Goal: Task Accomplishment & Management: Manage account settings

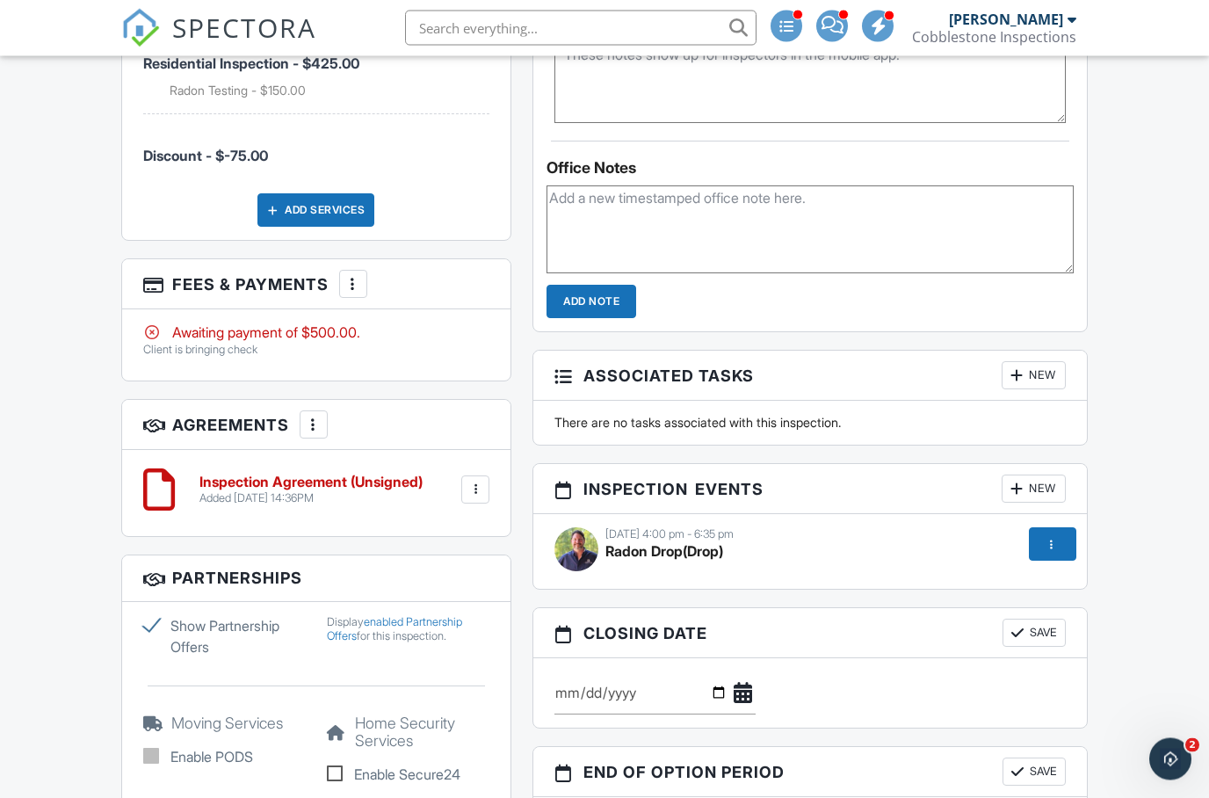
scroll to position [1388, 0]
click at [1050, 544] on div at bounding box center [1051, 544] width 18 height 18
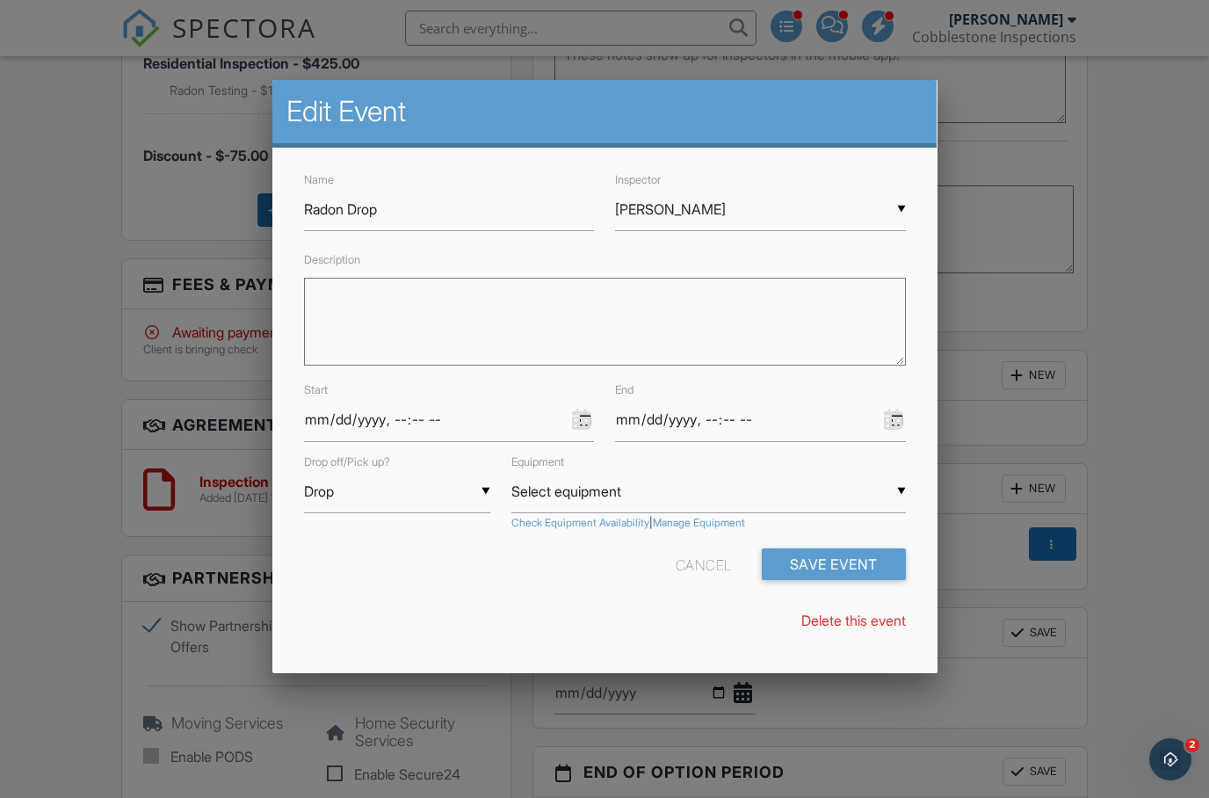
click at [381, 335] on textarea "Description" at bounding box center [605, 322] width 602 height 88
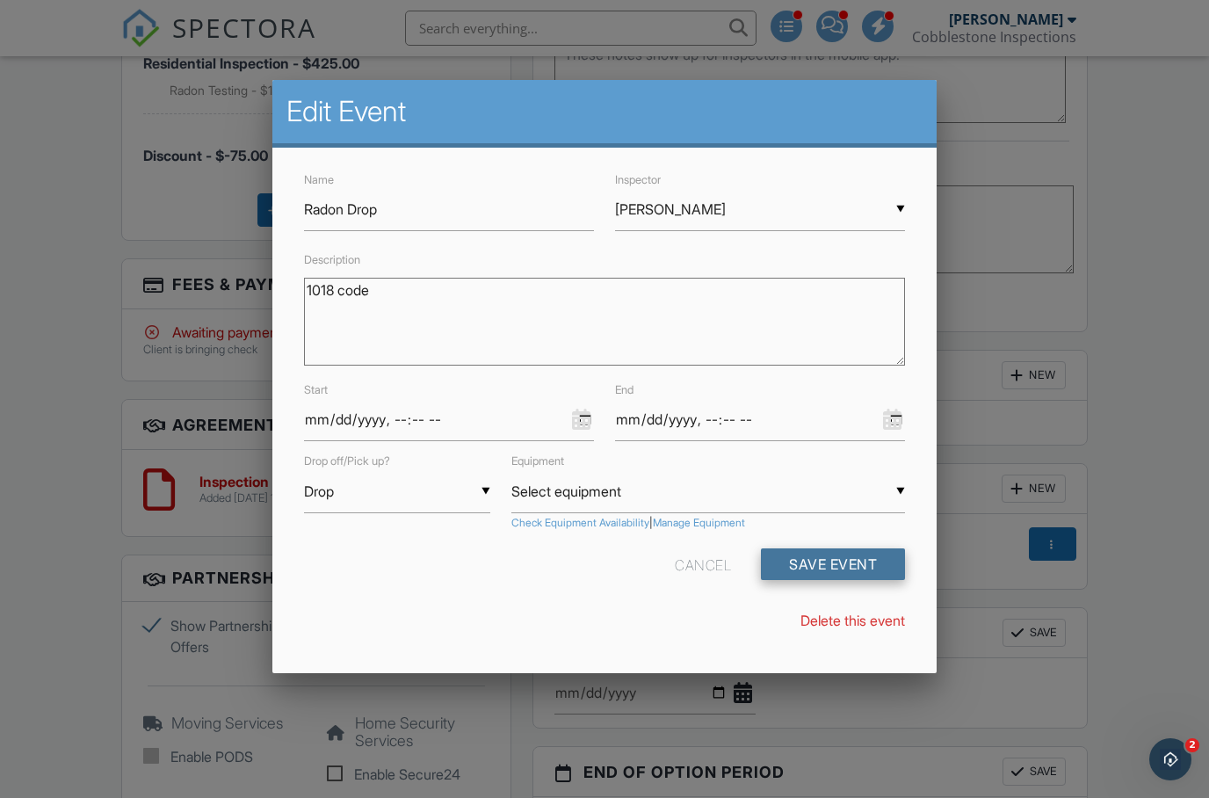
type textarea "1018 code"
click at [861, 567] on button "Save Event" at bounding box center [833, 564] width 144 height 32
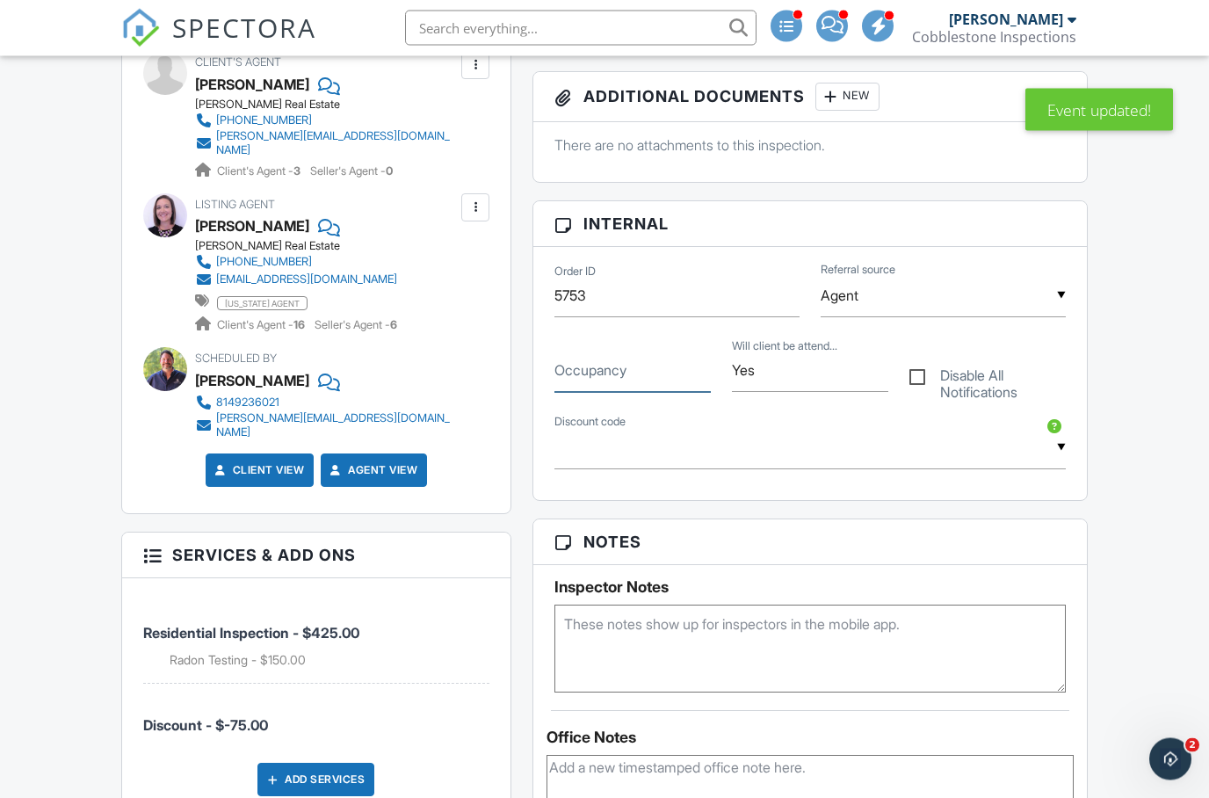
click at [609, 358] on input "Occupancy" at bounding box center [632, 371] width 156 height 43
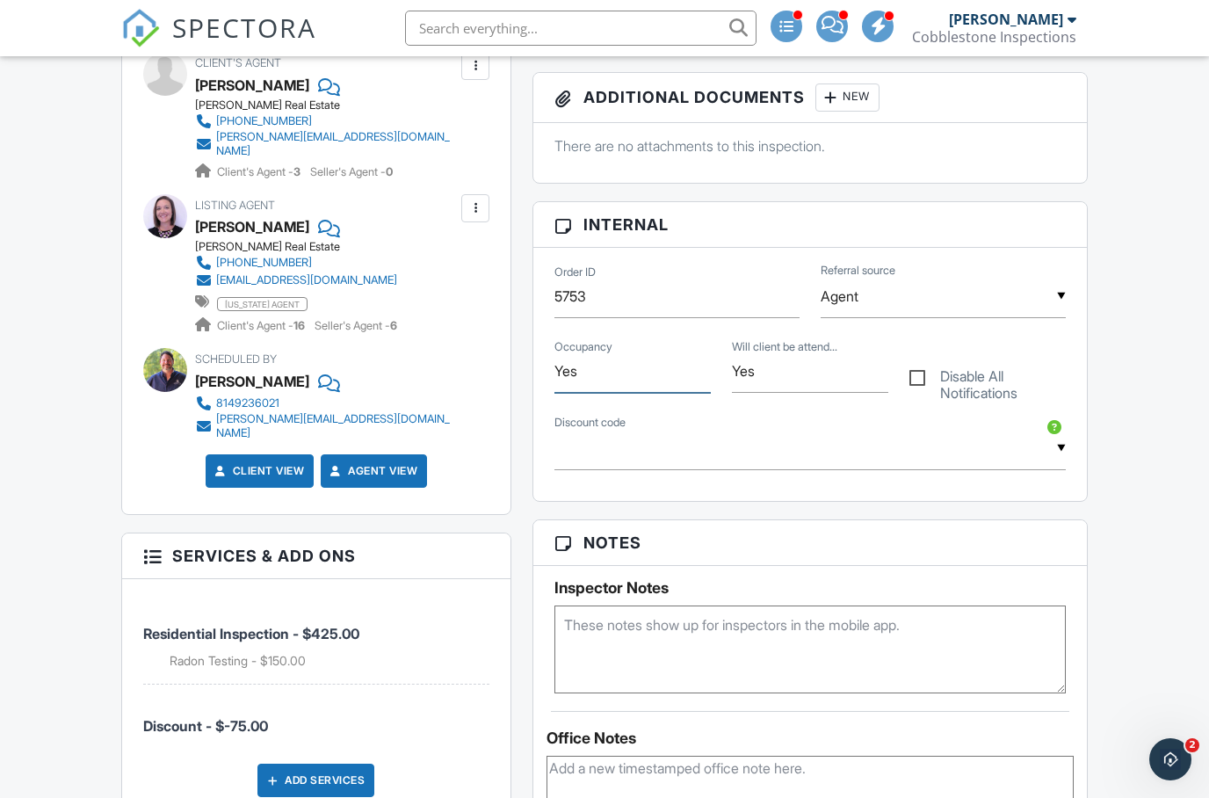
type input "Yes"
click at [1125, 537] on div "Dashboard New Inspection Calendar Inspections Settings Templates Metrics Automa…" at bounding box center [604, 650] width 1209 height 2822
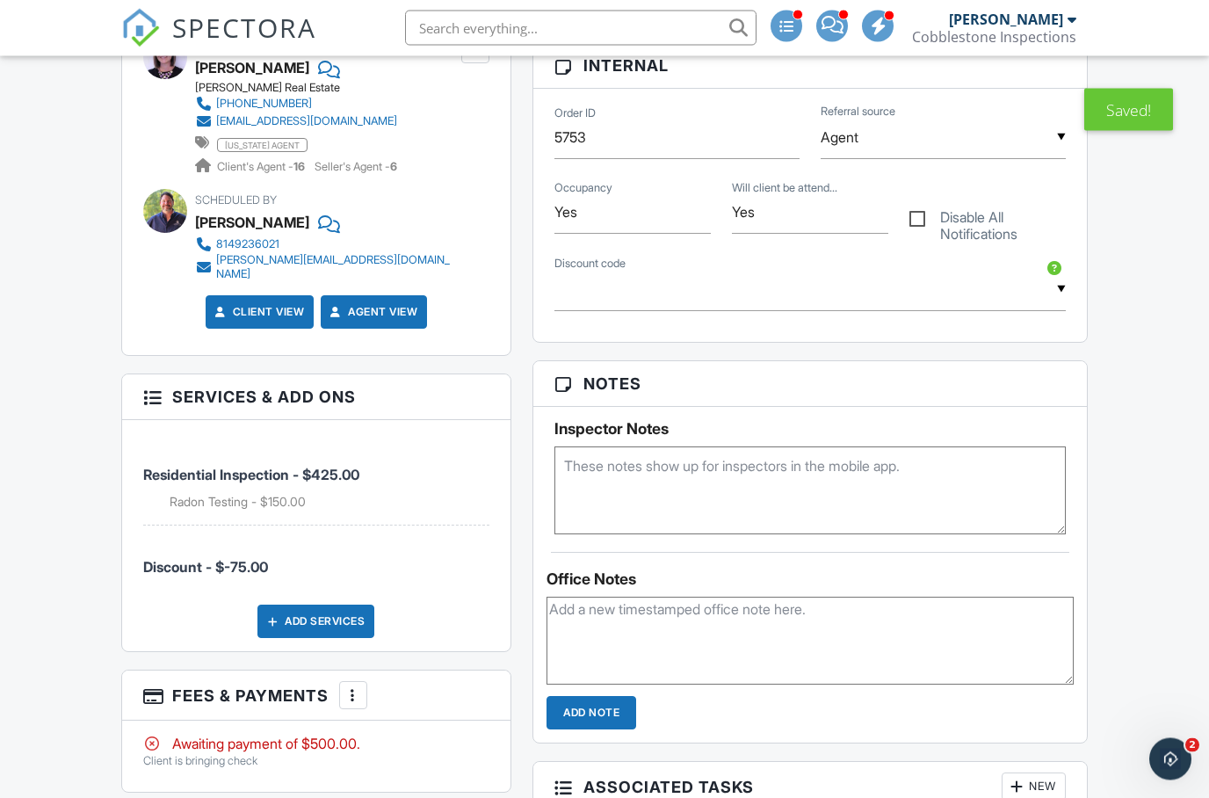
click at [942, 474] on textarea at bounding box center [809, 491] width 511 height 88
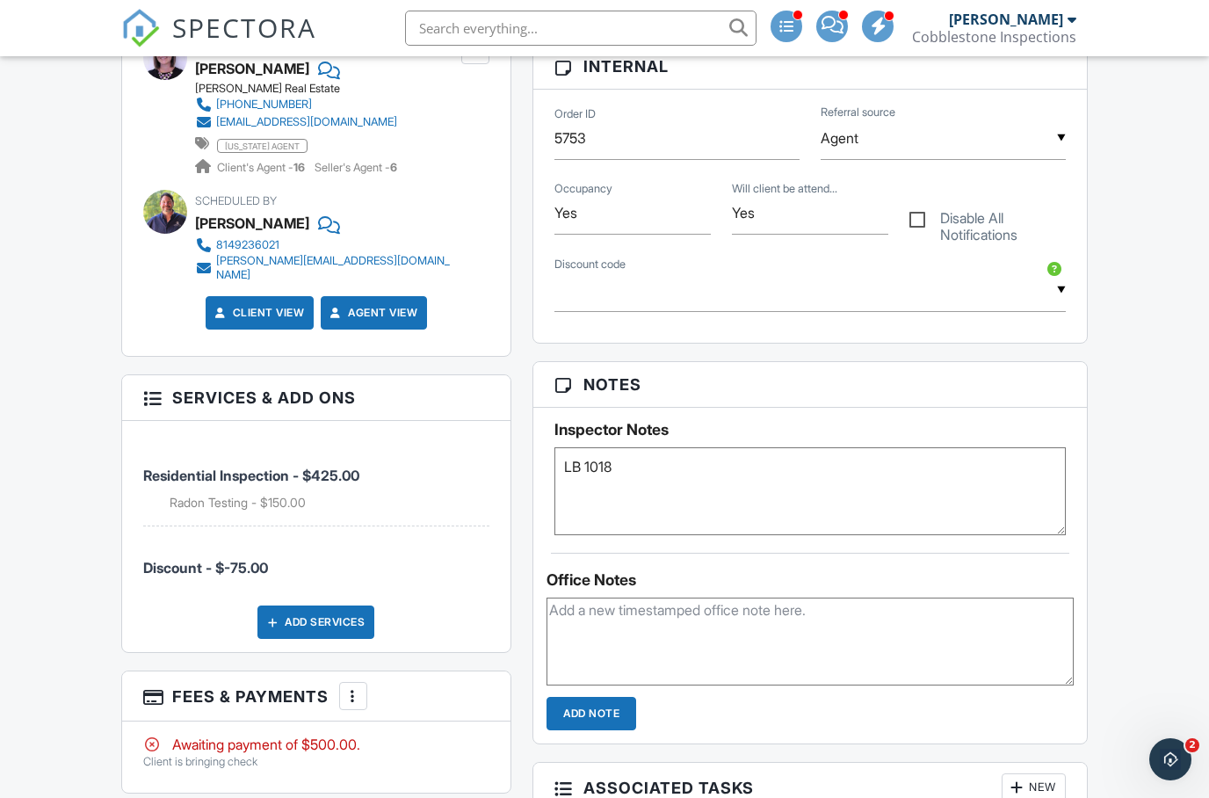
type textarea "LB 1018"
click at [1087, 542] on div "Notes Inspector Notes LB 1018 Office Notes Add Note" at bounding box center [810, 553] width 555 height 384
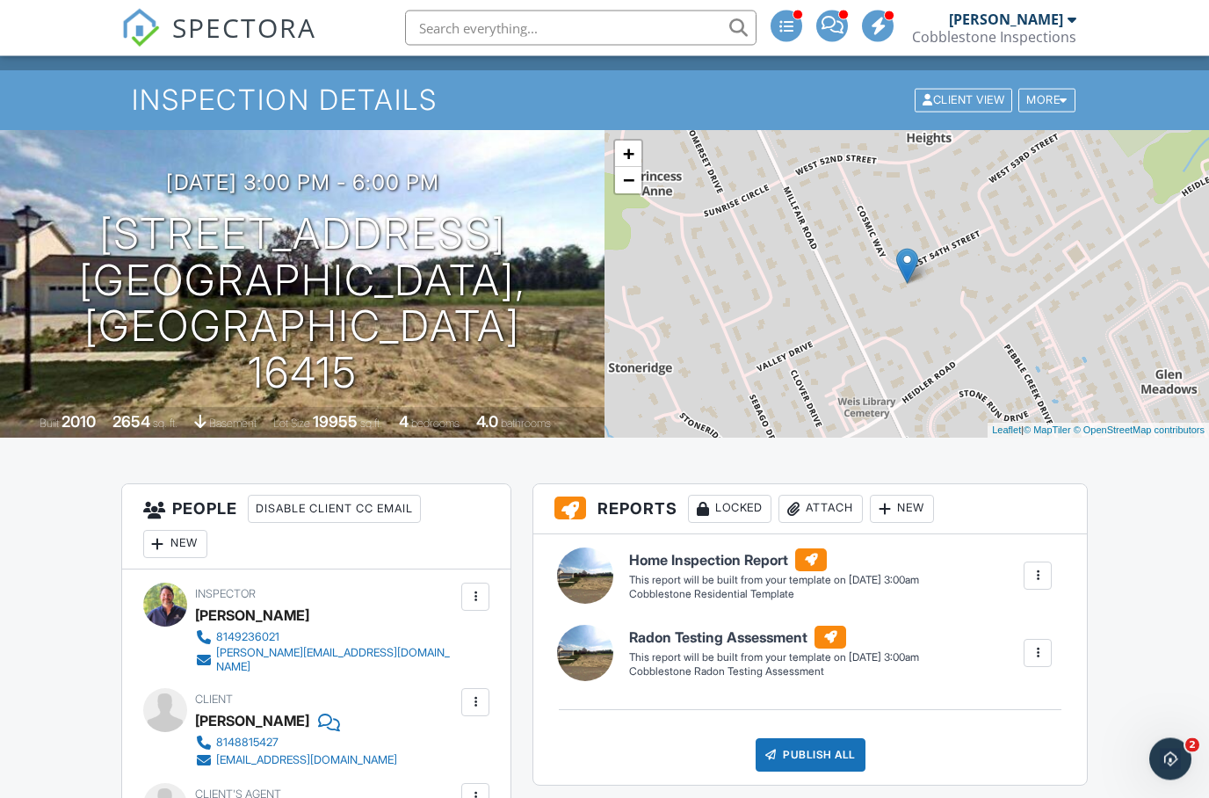
scroll to position [0, 0]
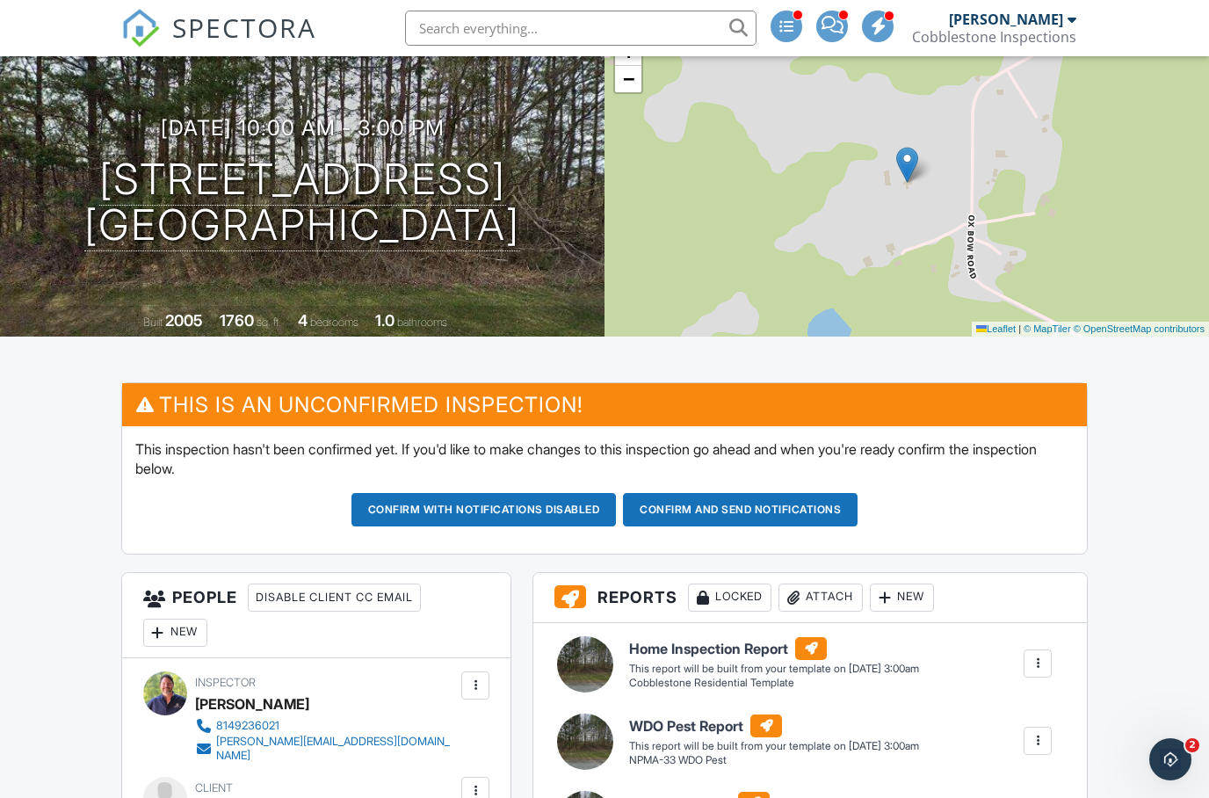
scroll to position [179, 0]
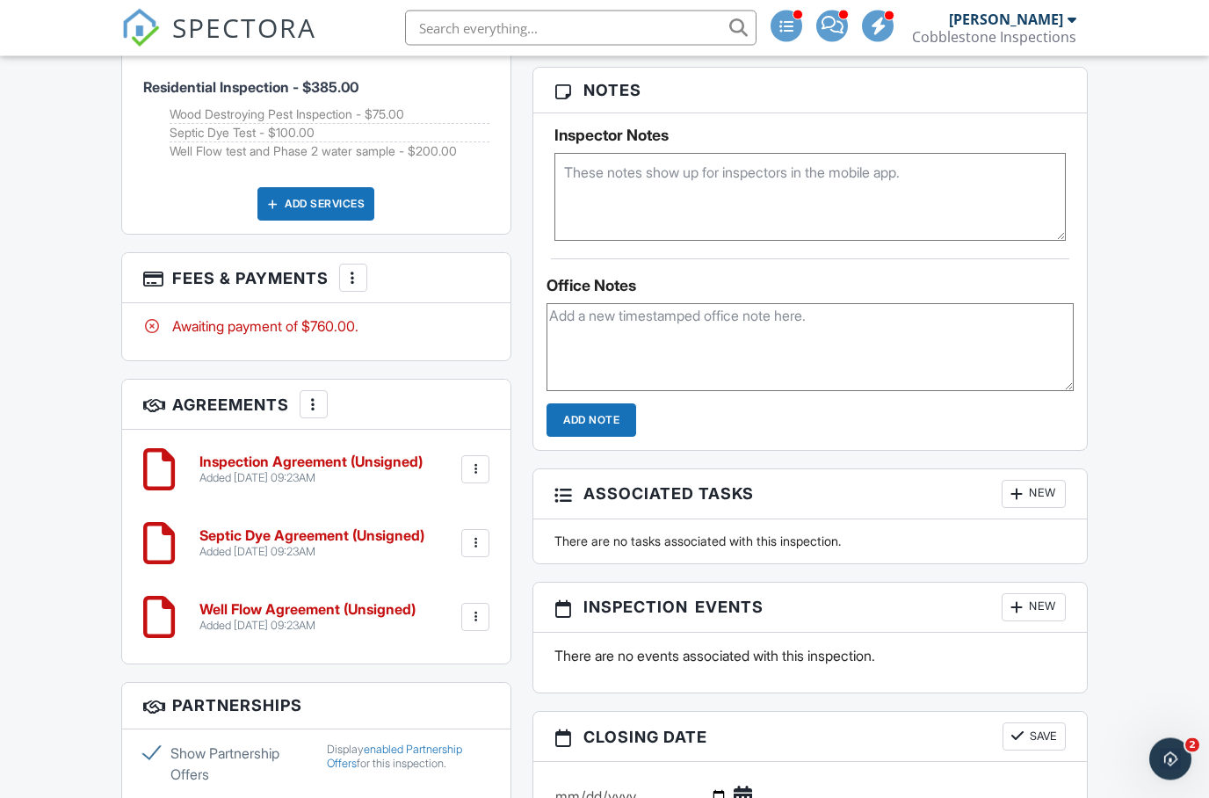
click at [679, 343] on textarea at bounding box center [810, 348] width 527 height 88
type textarea "St requested"
click at [632, 404] on input "Add Note" at bounding box center [592, 420] width 90 height 33
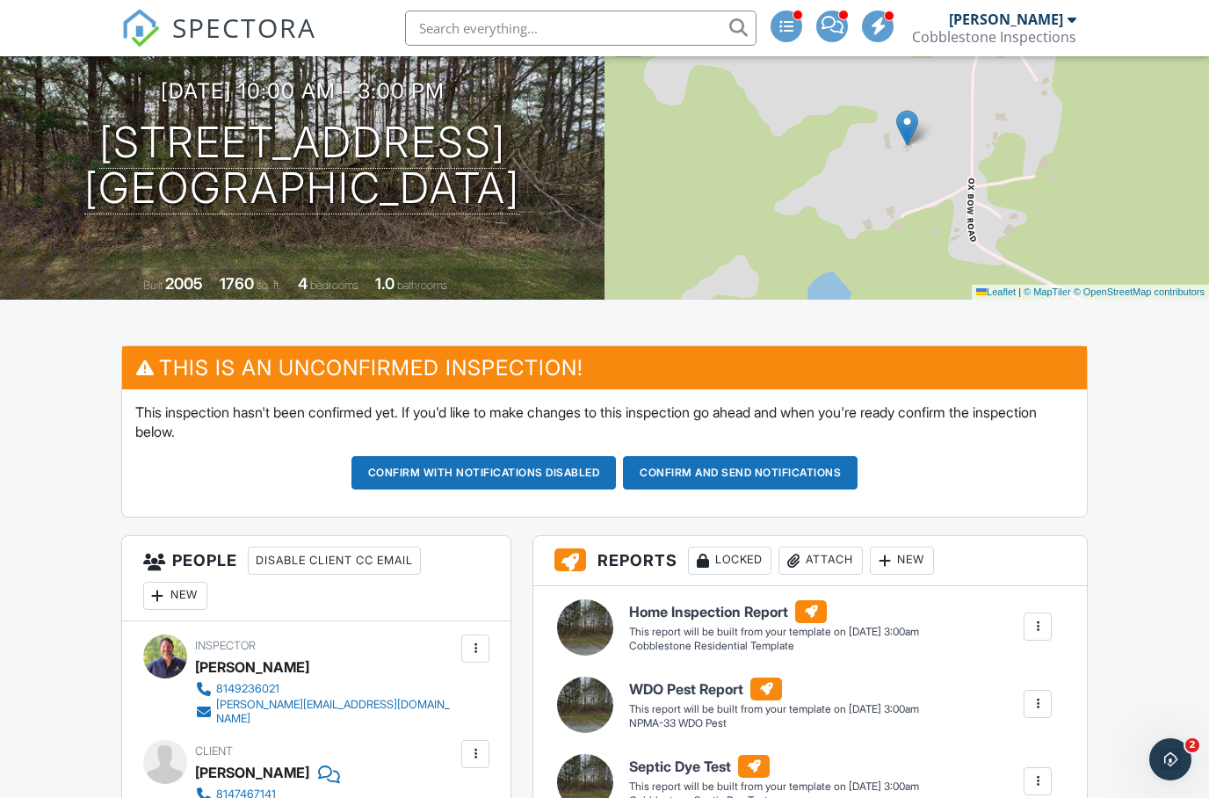
scroll to position [222, 0]
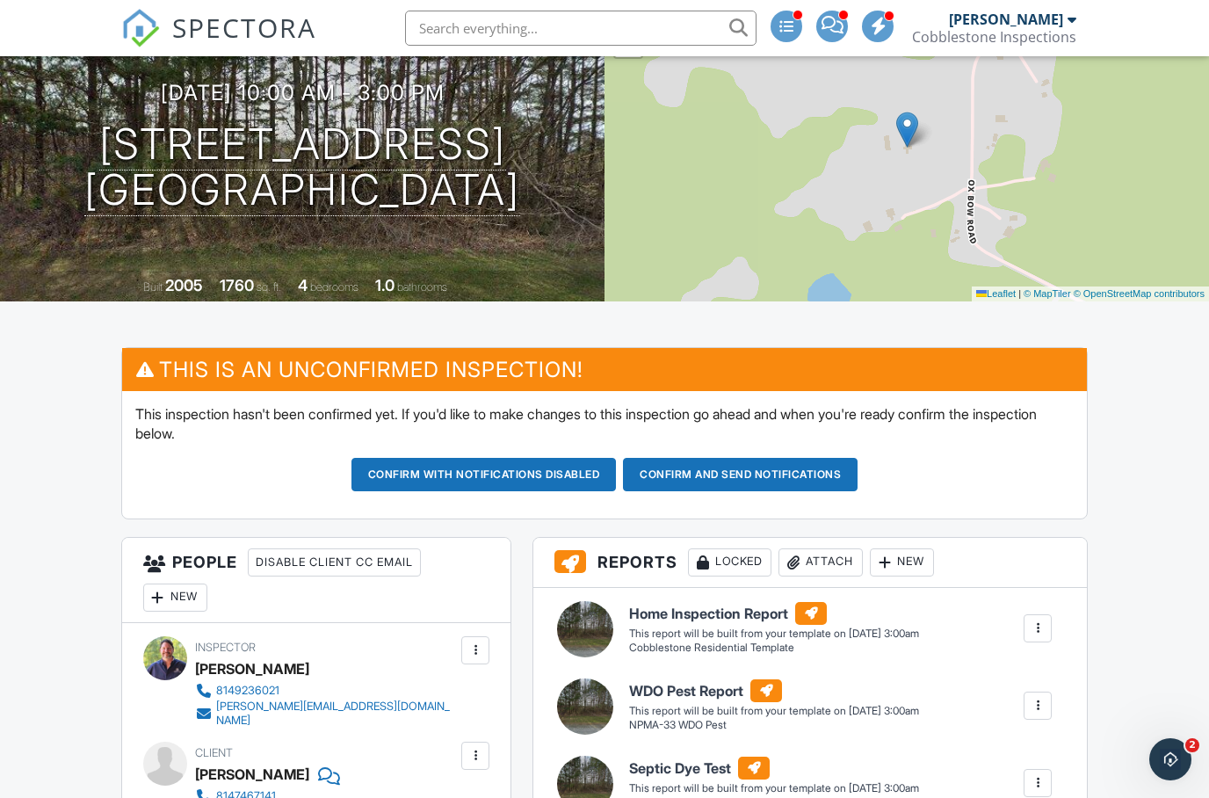
click at [714, 467] on button "Confirm and send notifications" at bounding box center [740, 474] width 235 height 33
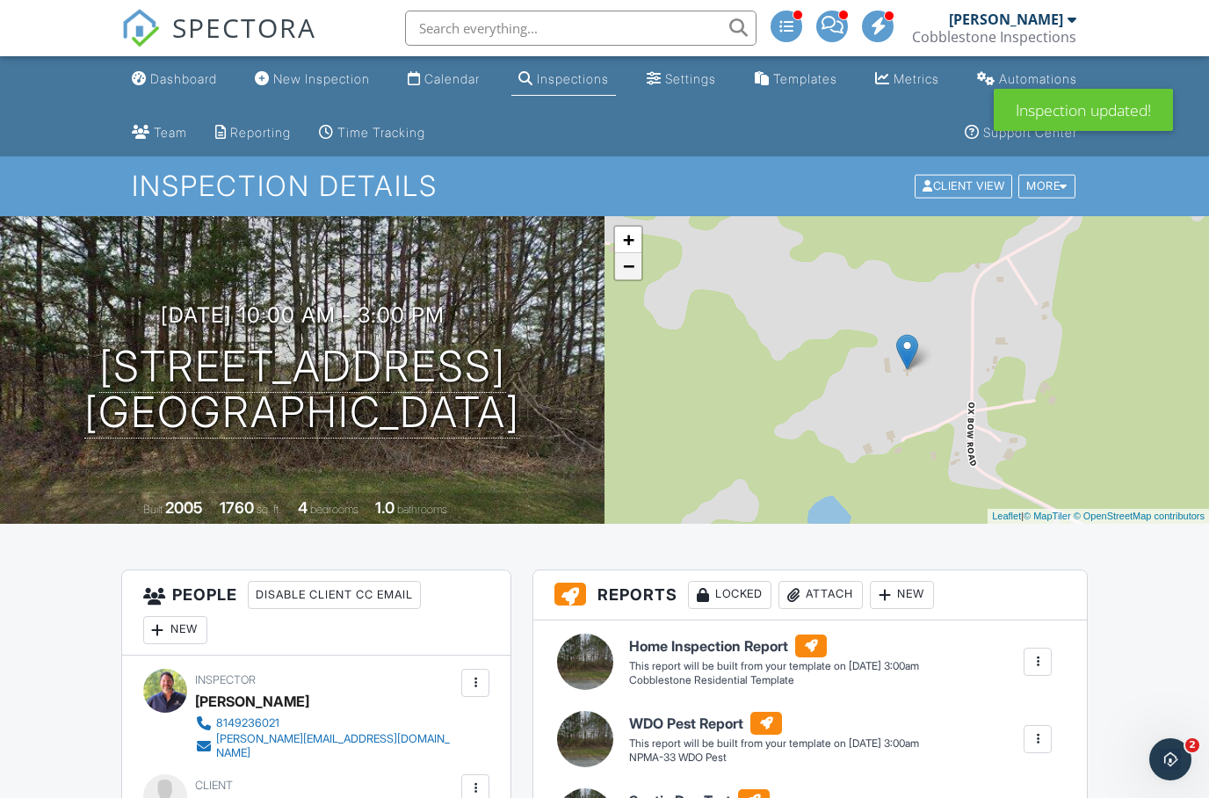
click at [631, 271] on link "−" at bounding box center [628, 266] width 26 height 26
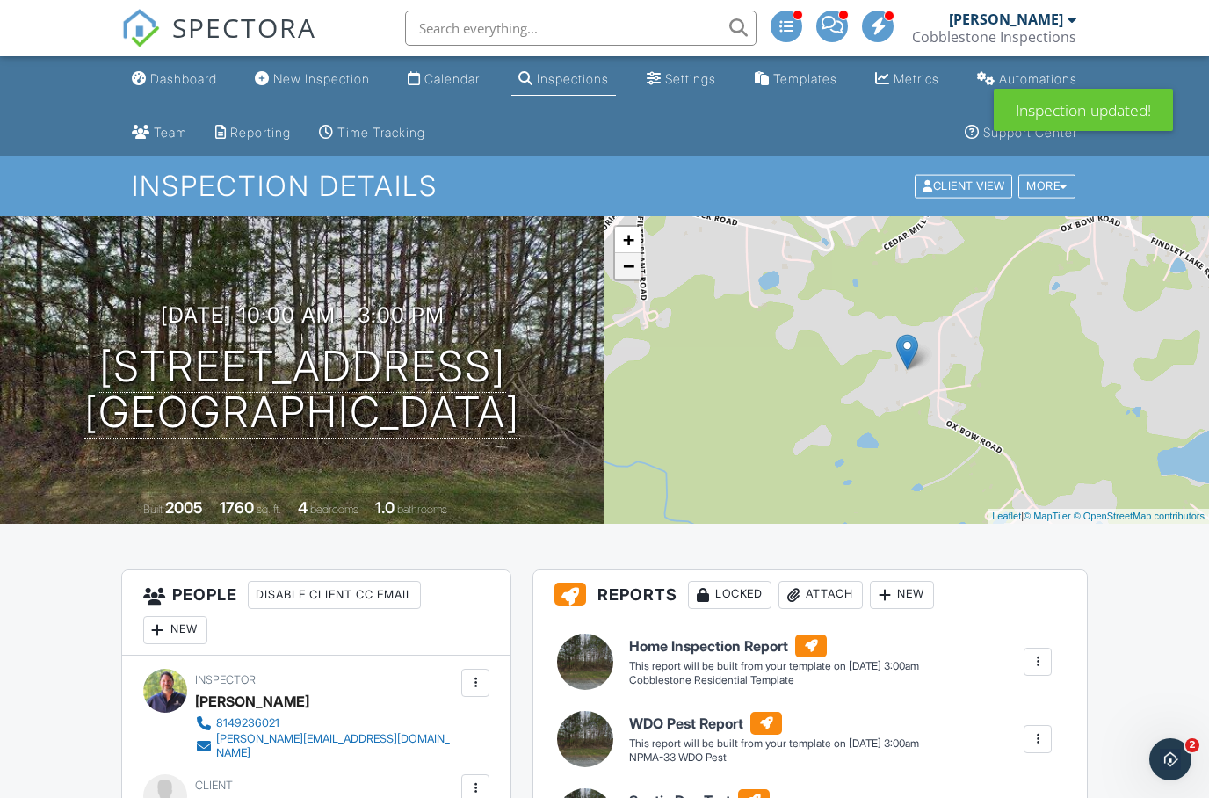
click at [627, 266] on link "−" at bounding box center [628, 266] width 26 height 26
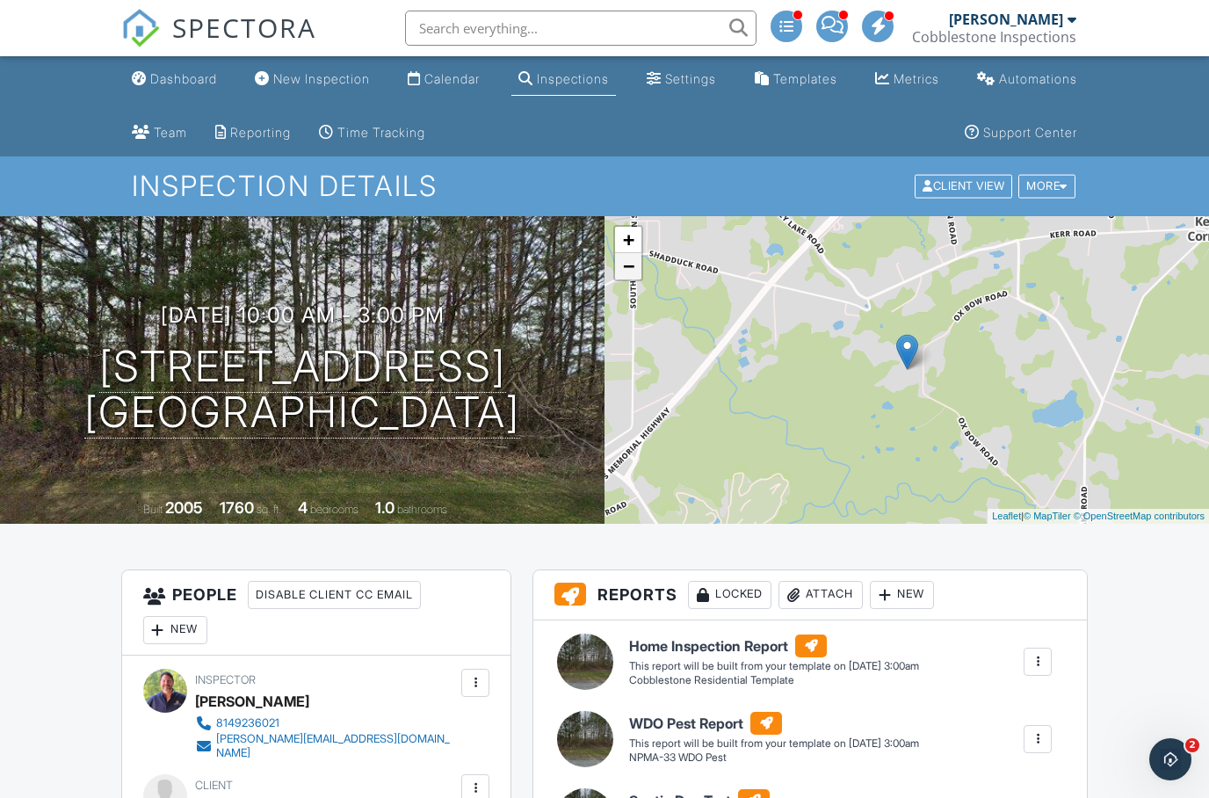
click at [636, 273] on link "−" at bounding box center [628, 266] width 26 height 26
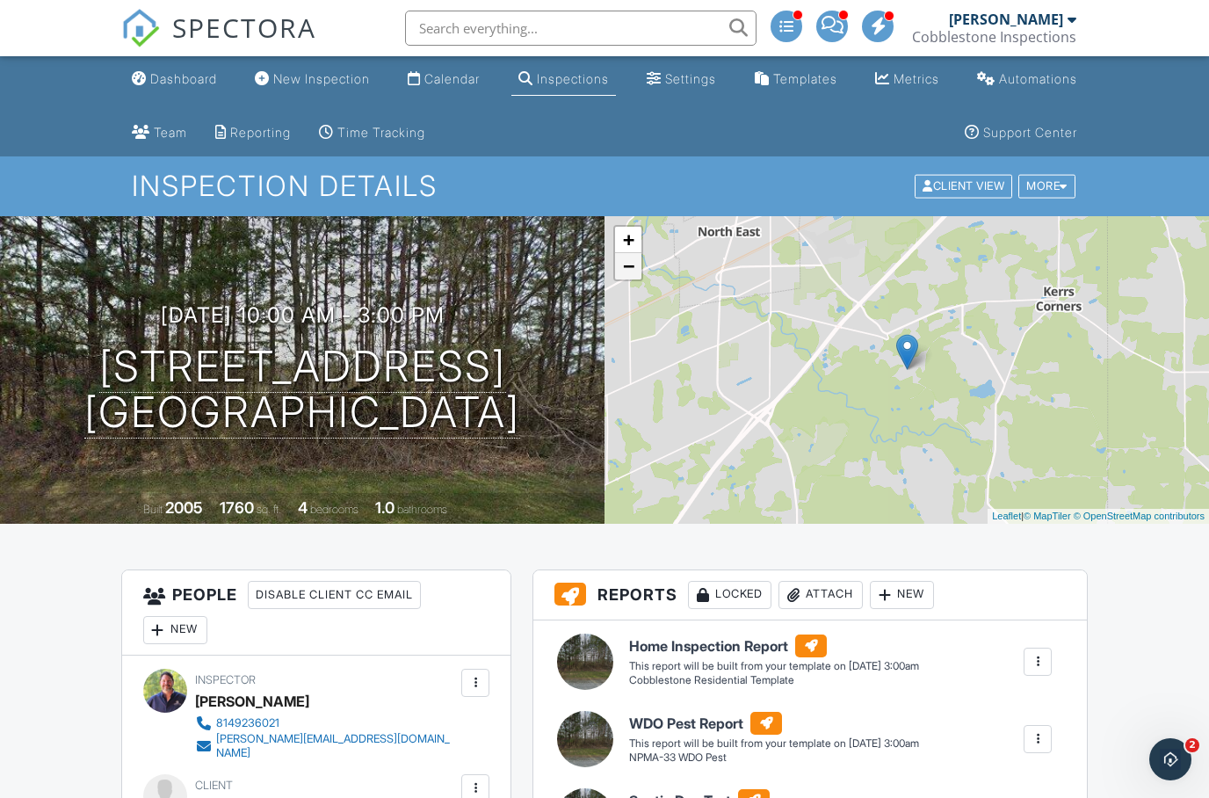
click at [629, 267] on link "−" at bounding box center [628, 266] width 26 height 26
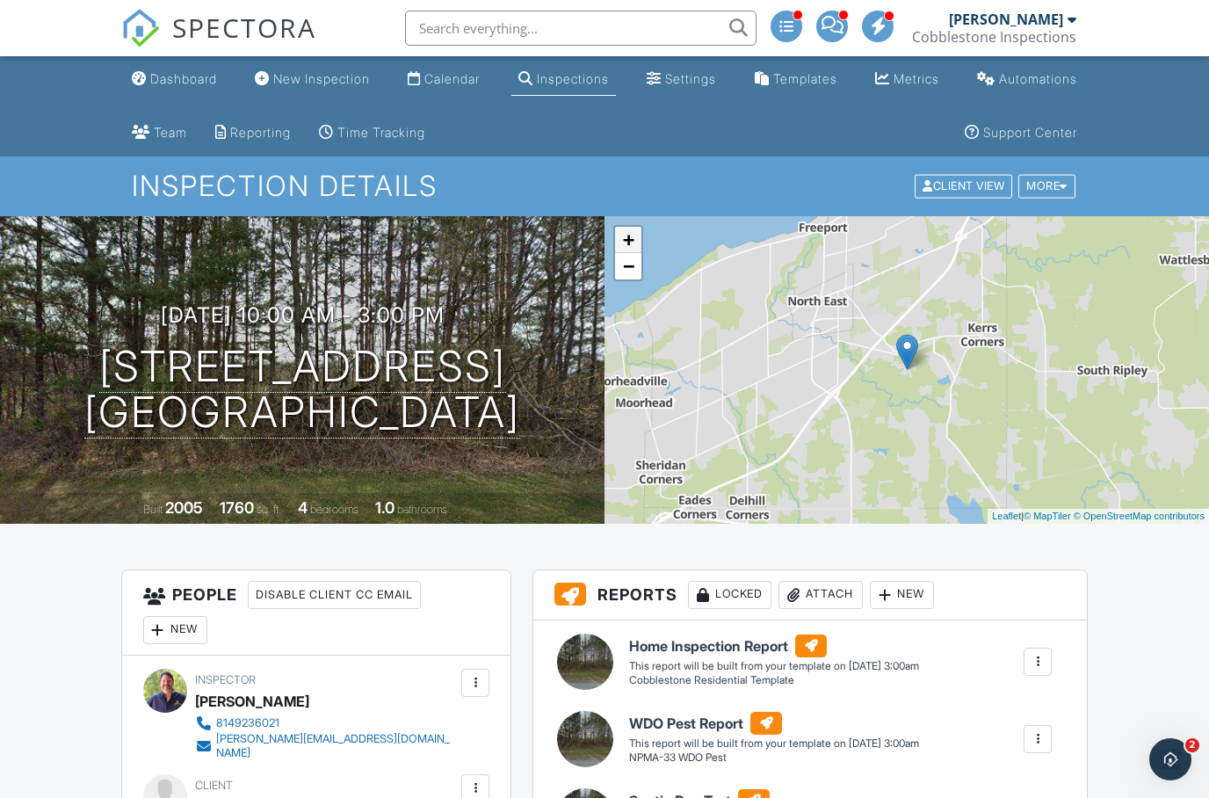
click at [634, 236] on link "+" at bounding box center [628, 240] width 26 height 26
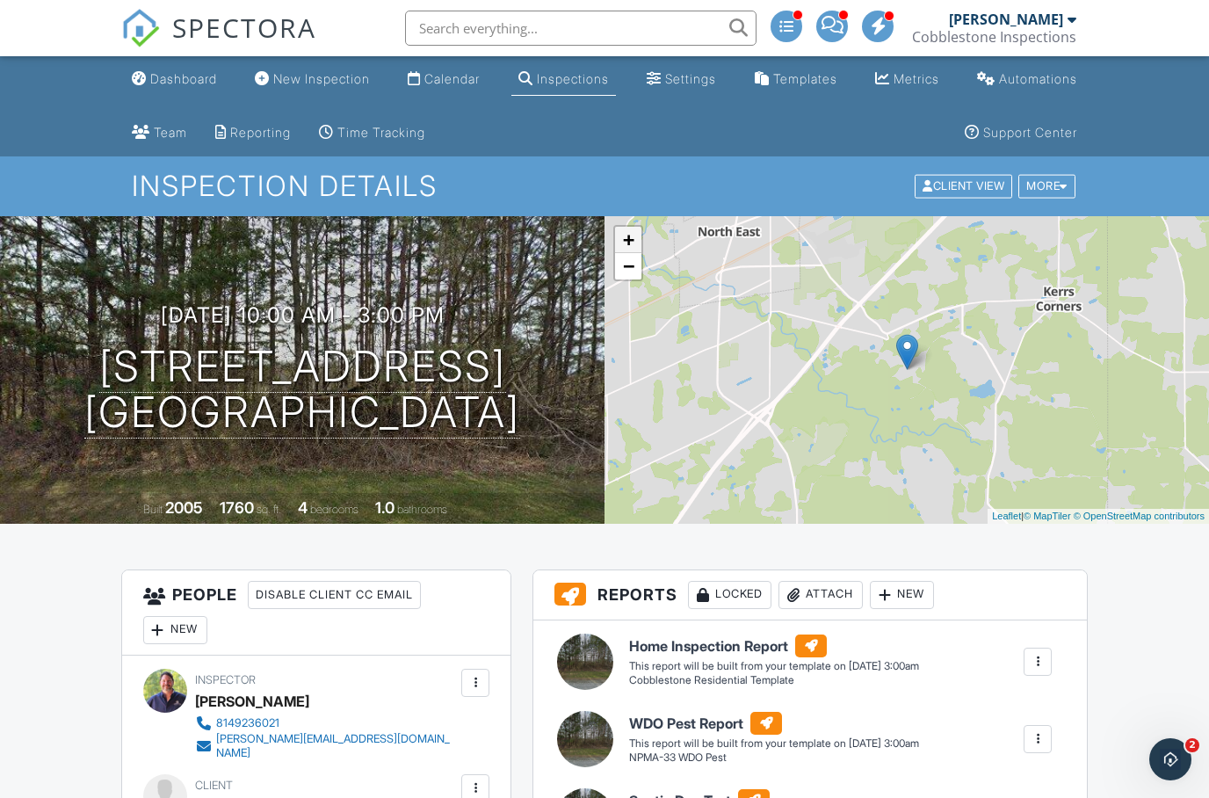
click at [640, 244] on link "+" at bounding box center [628, 240] width 26 height 26
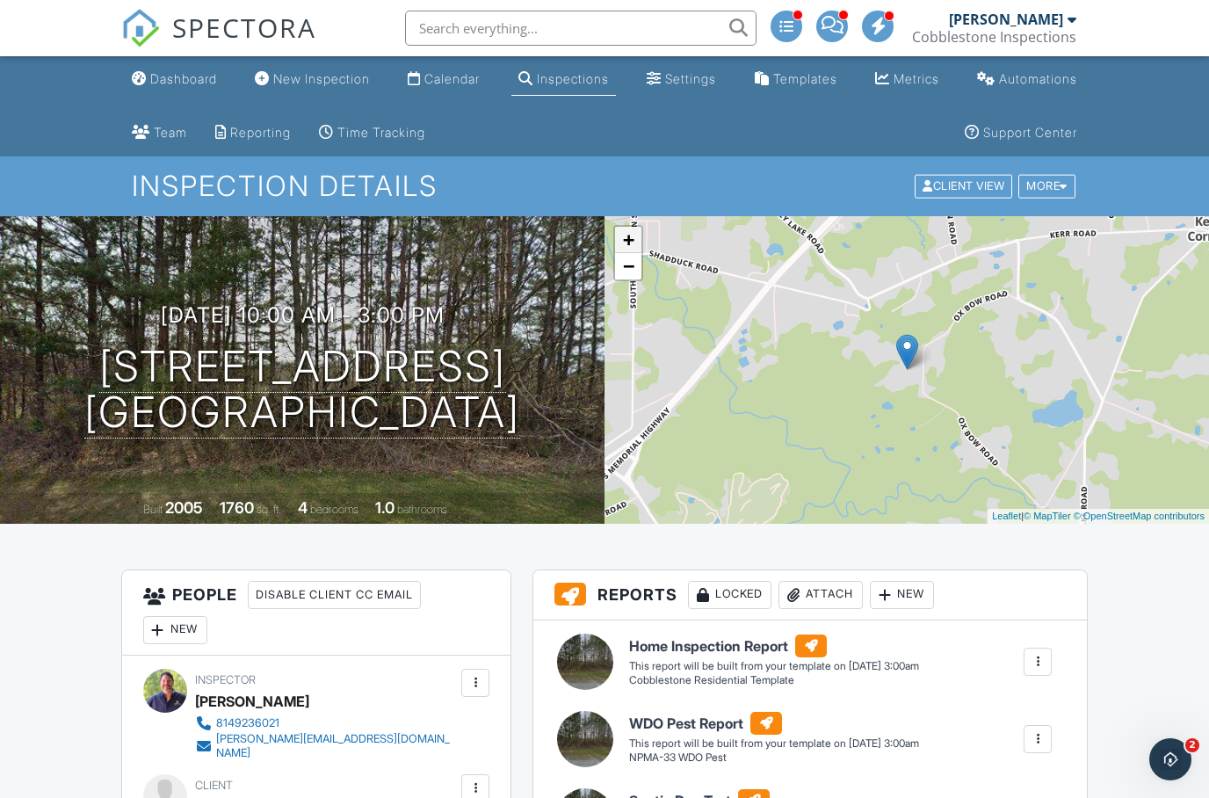
click at [638, 243] on link "+" at bounding box center [628, 240] width 26 height 26
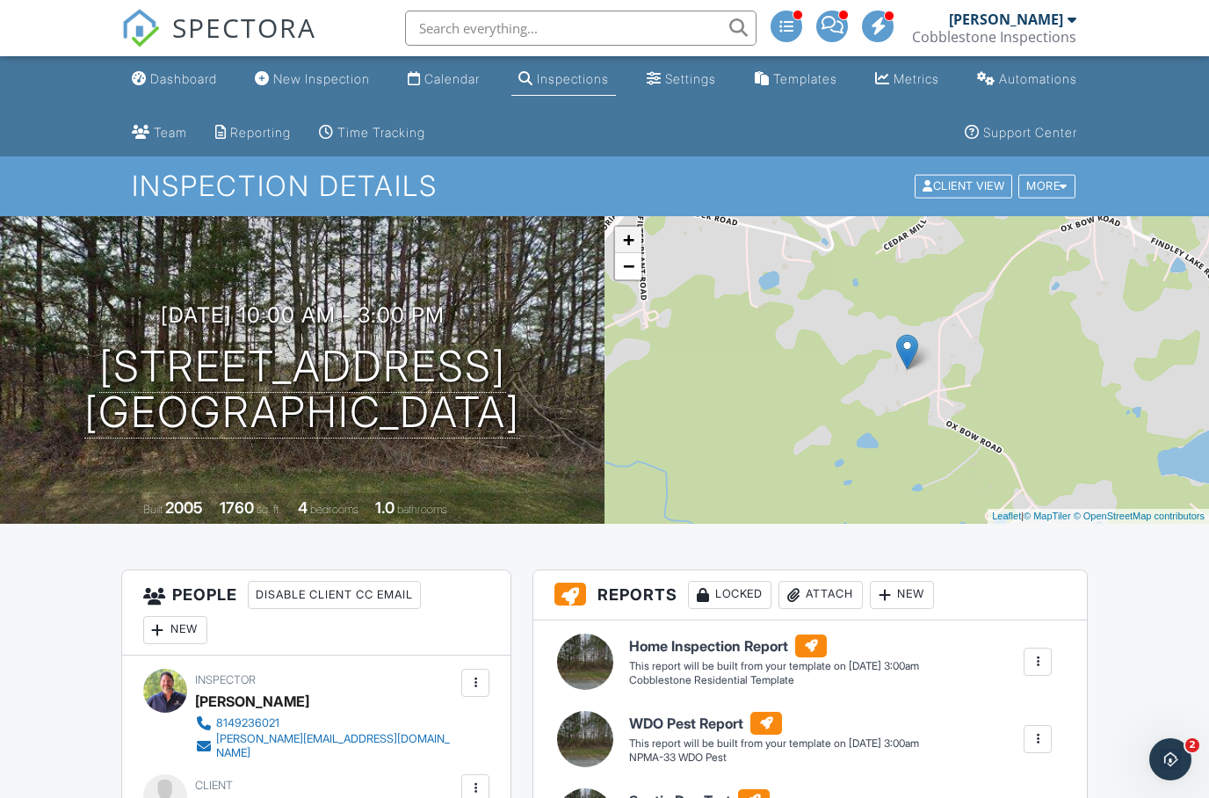
click at [636, 243] on link "+" at bounding box center [628, 240] width 26 height 26
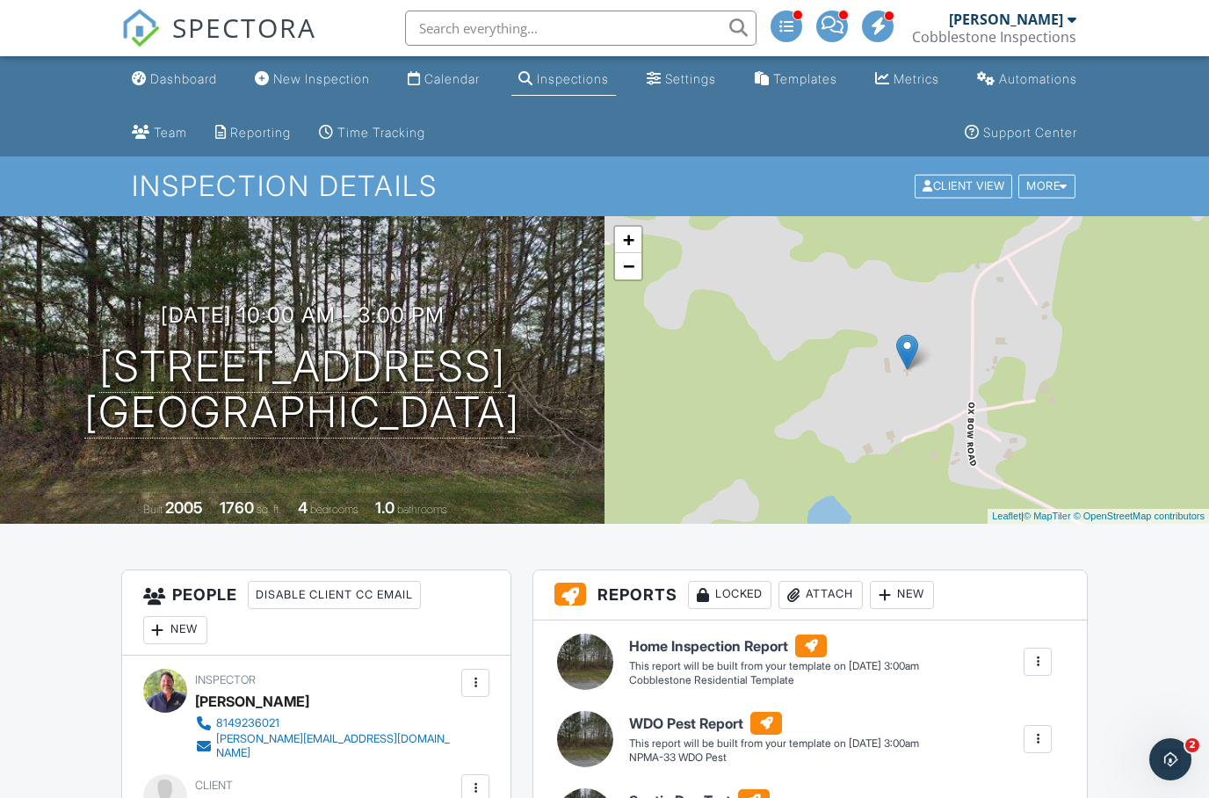
click at [556, 316] on div "10/04/2025 10:00 am - 3:00 pm 8552 Ox Bow Rd North East, PA 16428" at bounding box center [302, 369] width 605 height 133
click at [634, 242] on link "+" at bounding box center [628, 240] width 26 height 26
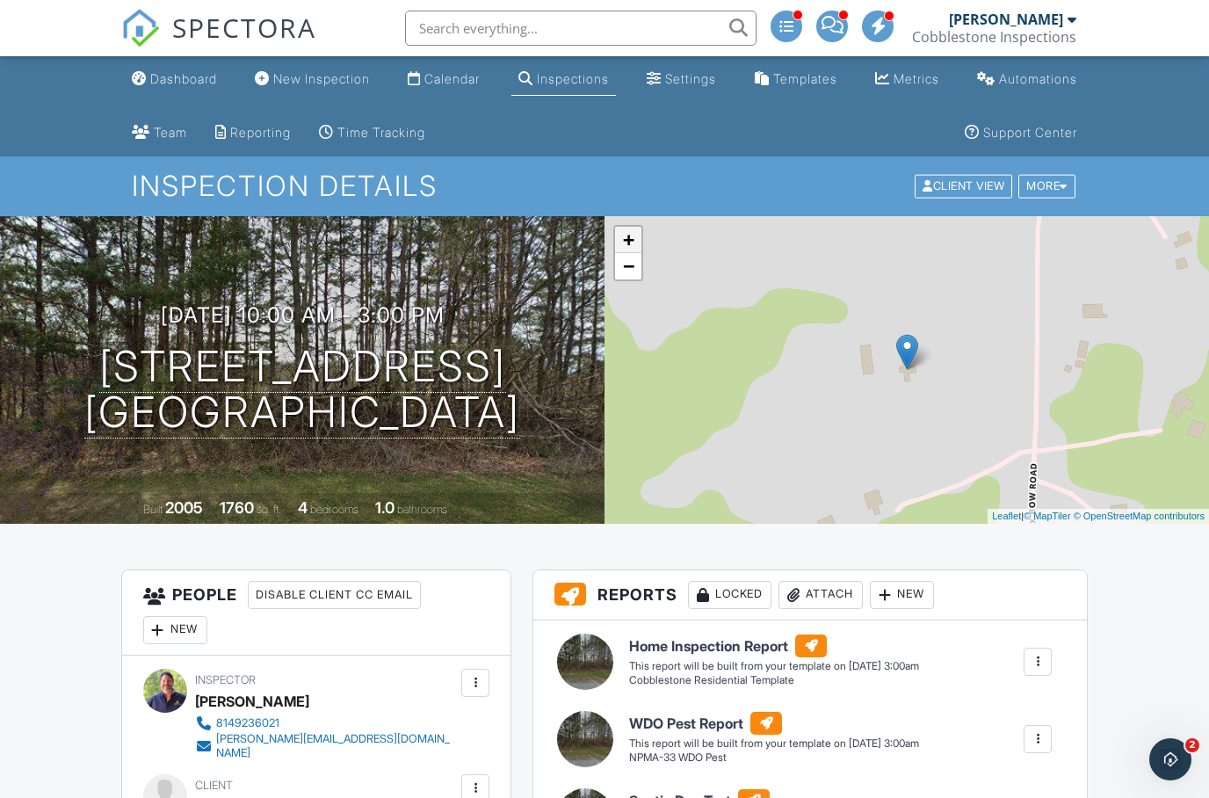
click at [635, 240] on link "+" at bounding box center [628, 240] width 26 height 26
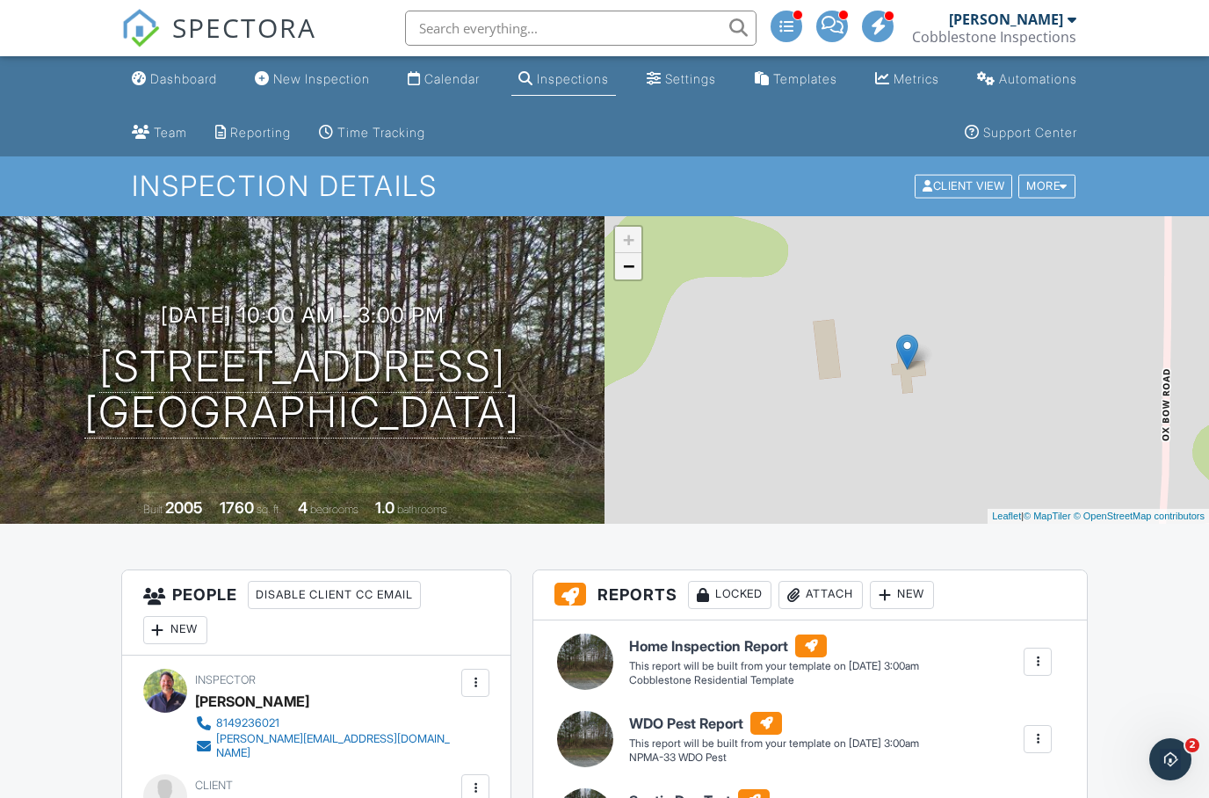
click at [628, 277] on link "−" at bounding box center [628, 266] width 26 height 26
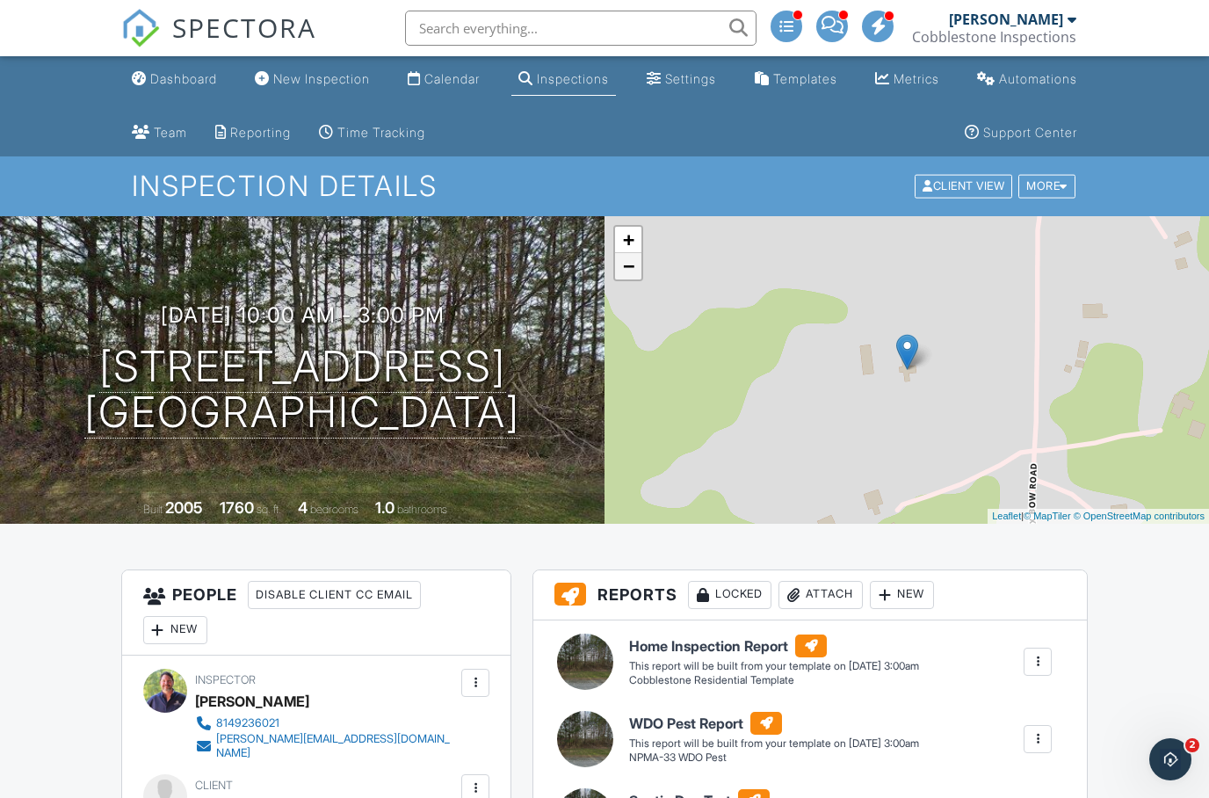
scroll to position [17, 0]
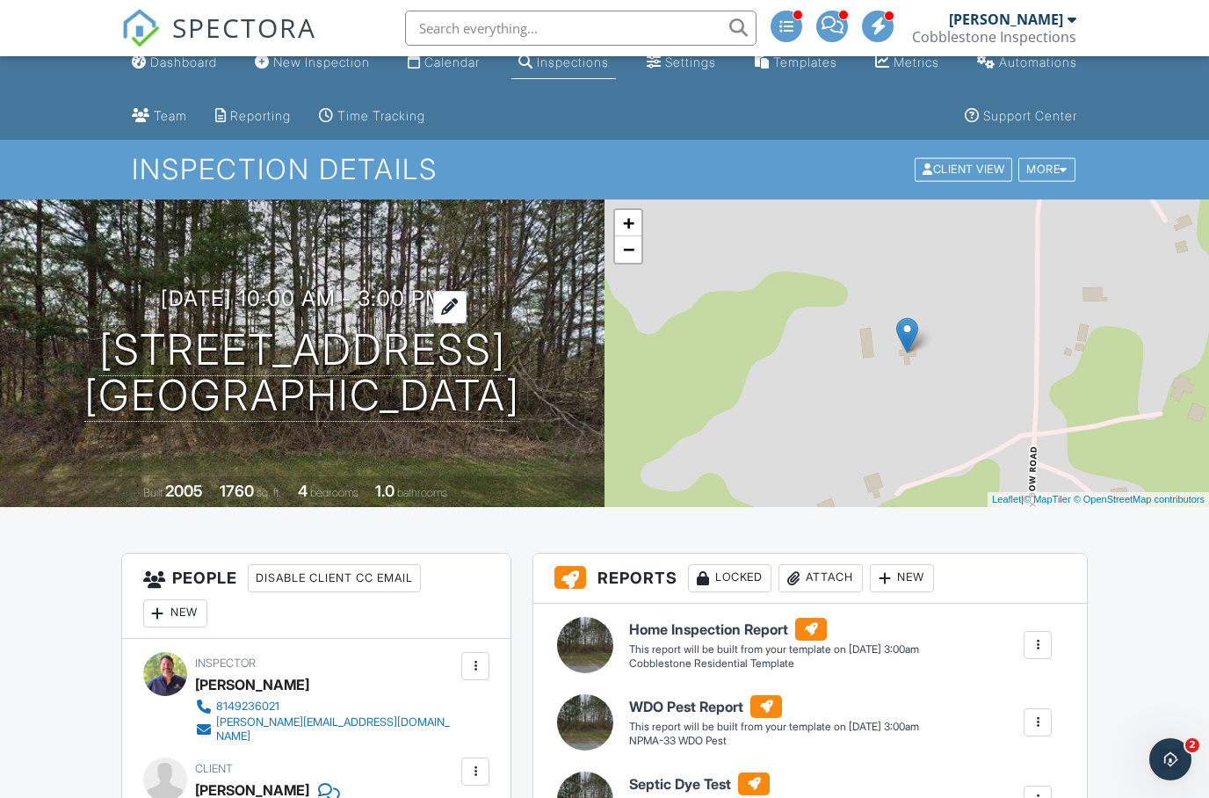
click at [443, 297] on h3 "10/04/2025 10:00 am - 3:00 pm" at bounding box center [303, 298] width 284 height 24
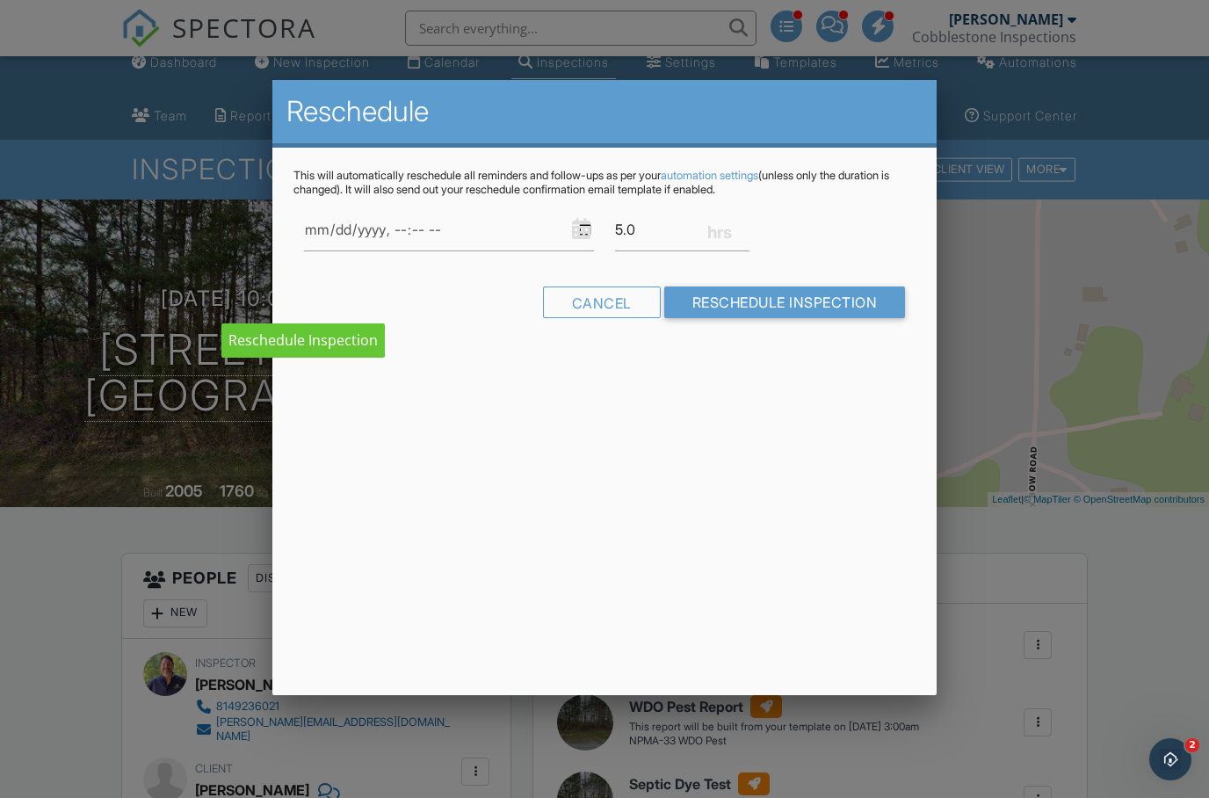
click at [473, 307] on div "Cancel Reschedule Inspection" at bounding box center [605, 308] width 623 height 45
click at [675, 231] on input "5.0" at bounding box center [682, 229] width 134 height 43
type input "5"
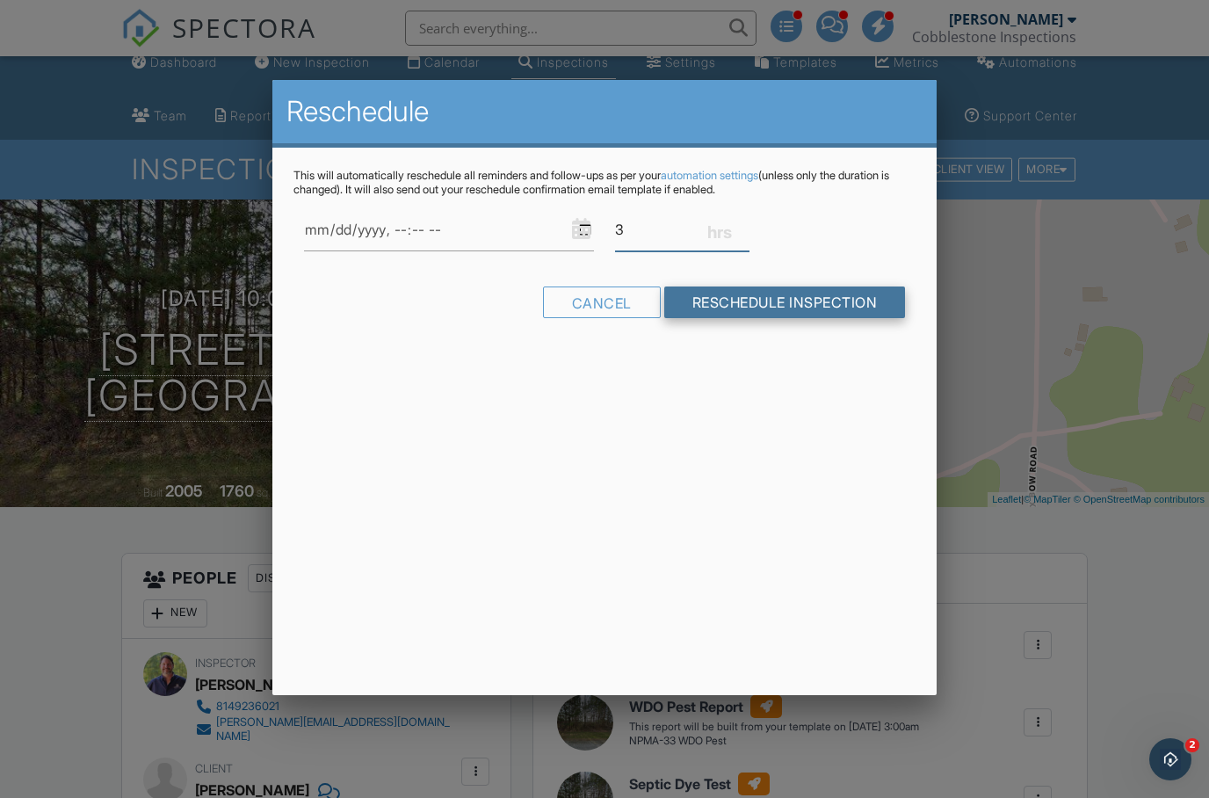
type input "3"
click at [808, 307] on input "Reschedule Inspection" at bounding box center [785, 302] width 242 height 32
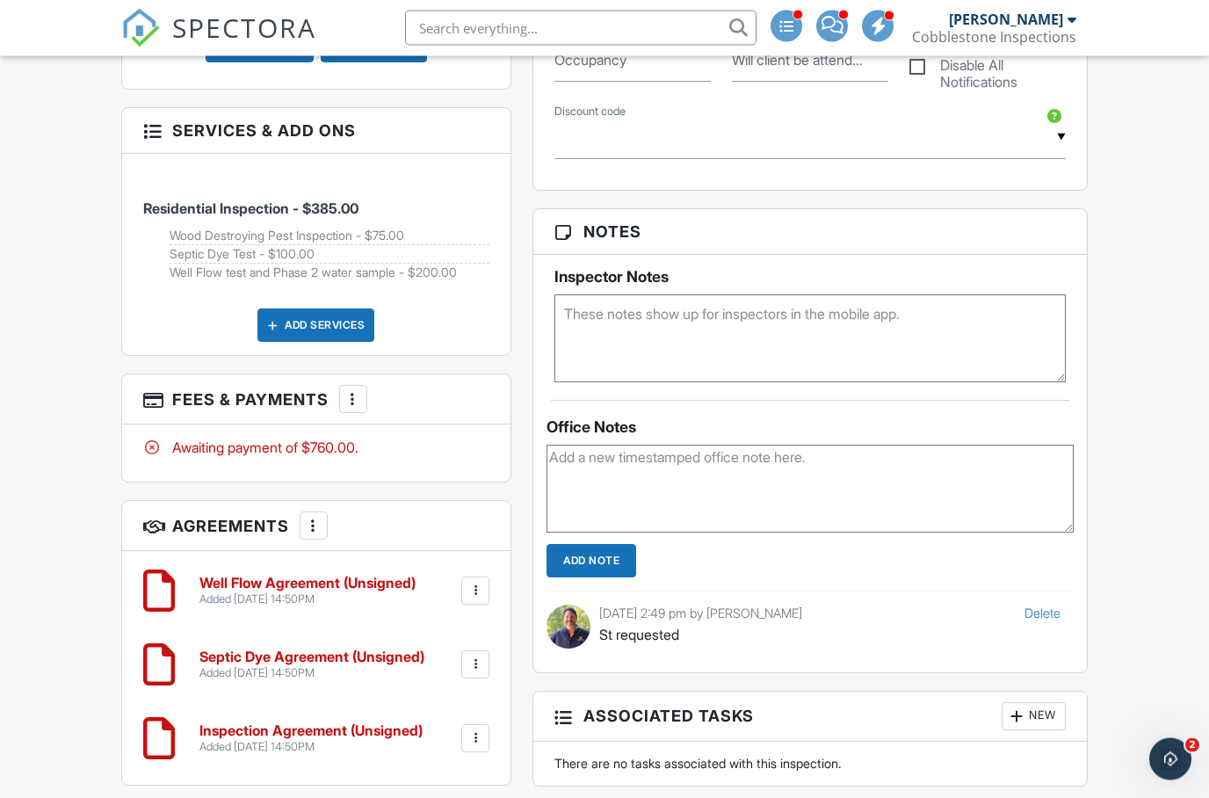
scroll to position [1361, 0]
click at [732, 462] on textarea at bounding box center [810, 488] width 527 height 88
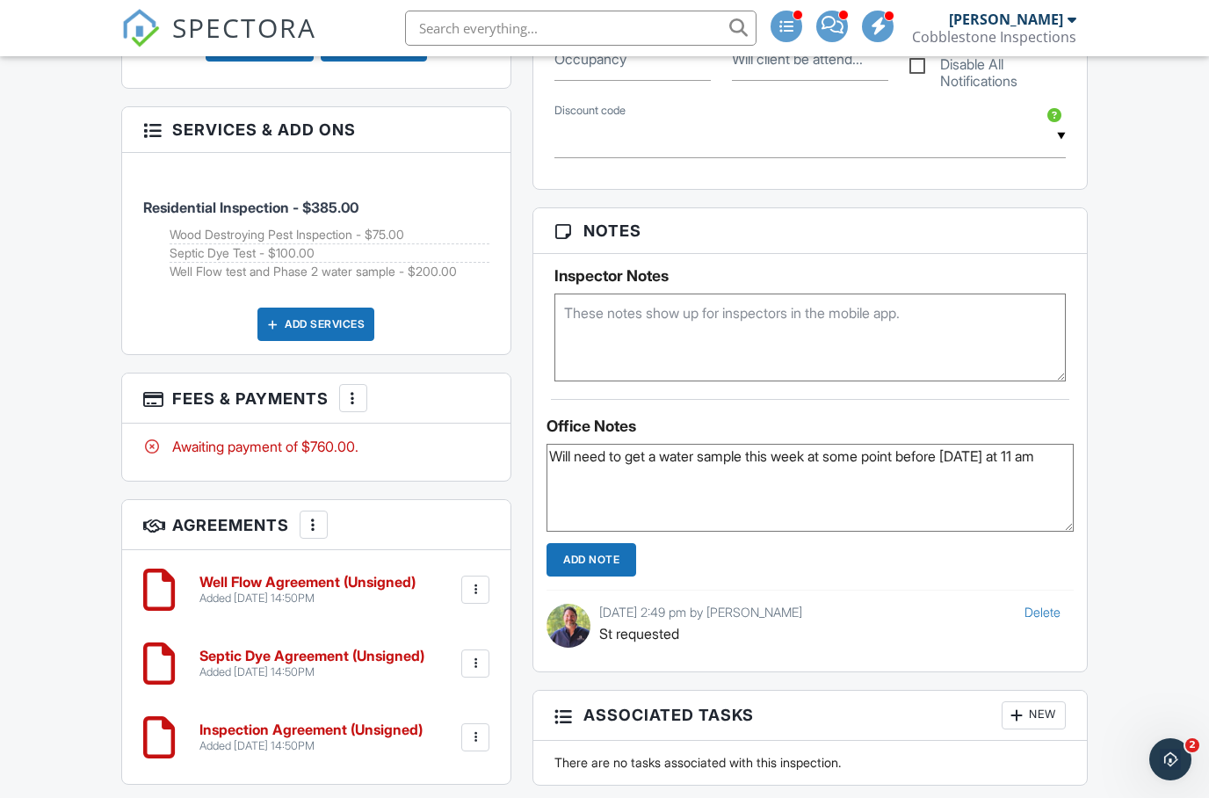
type textarea "Will need to get a water sample this week at some point before [DATE] at 11 am"
click at [598, 568] on input "Add Note" at bounding box center [592, 559] width 90 height 33
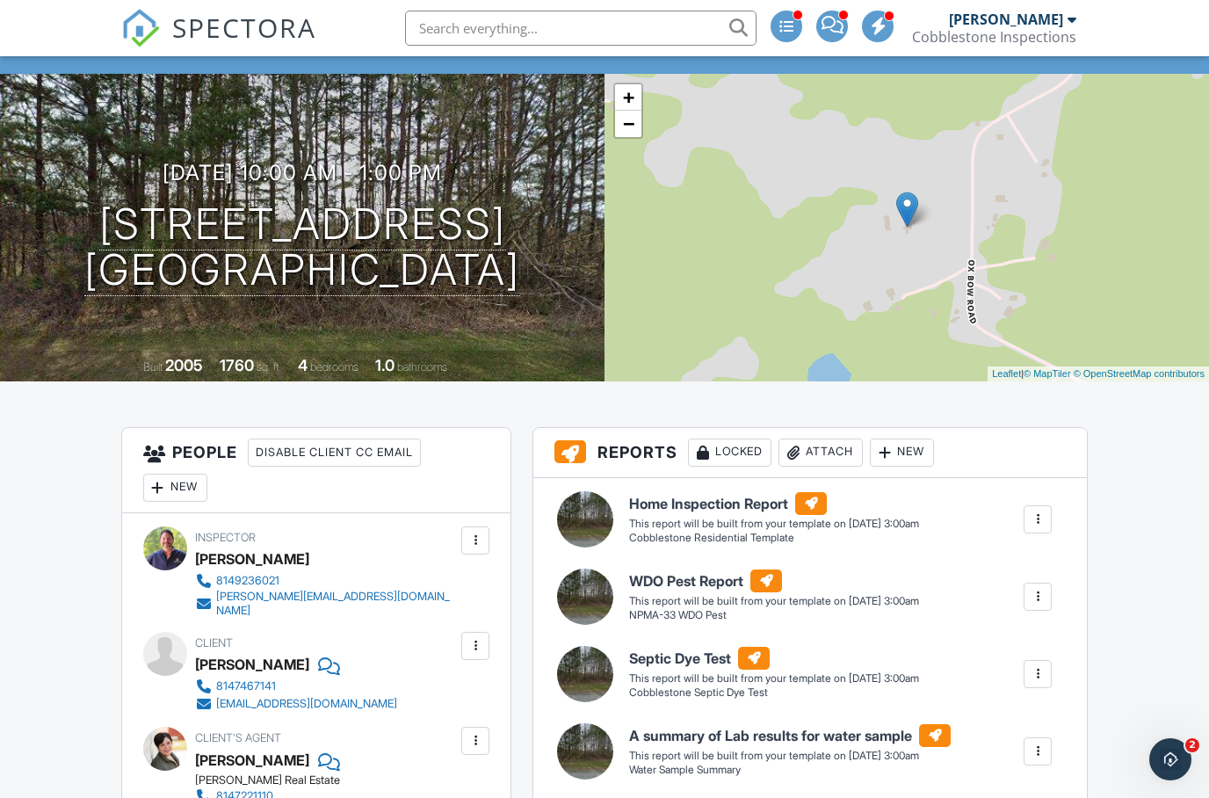
scroll to position [0, 0]
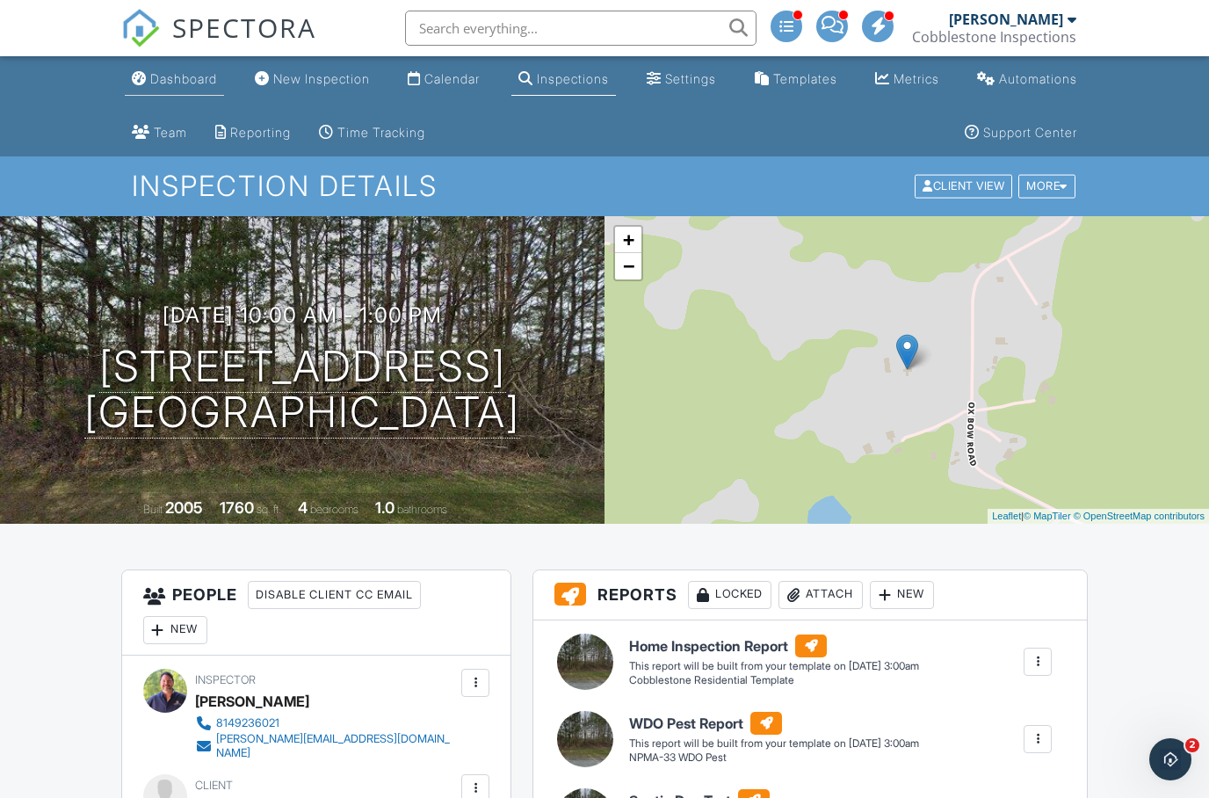
click at [188, 74] on div "Dashboard" at bounding box center [183, 78] width 67 height 15
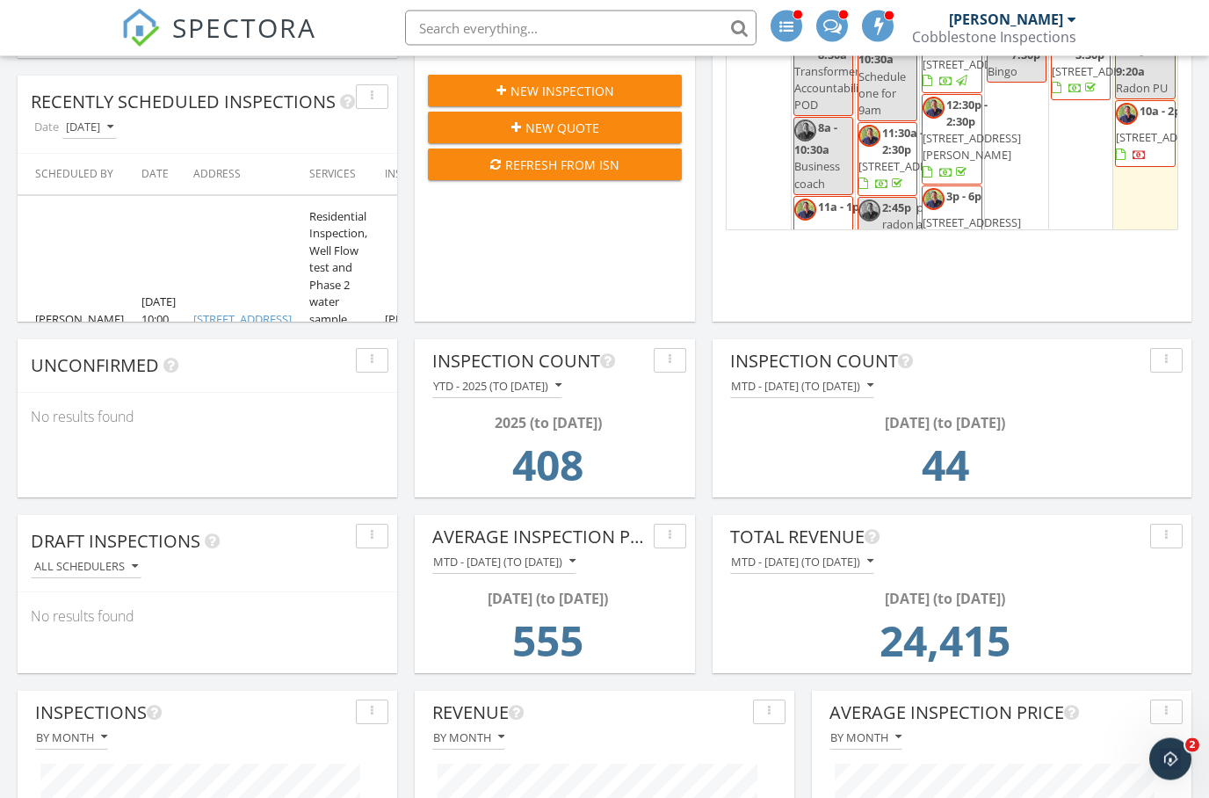
scroll to position [488, 0]
click at [873, 389] on div "MTD - September 2025 (to Sep 27th)" at bounding box center [802, 386] width 142 height 12
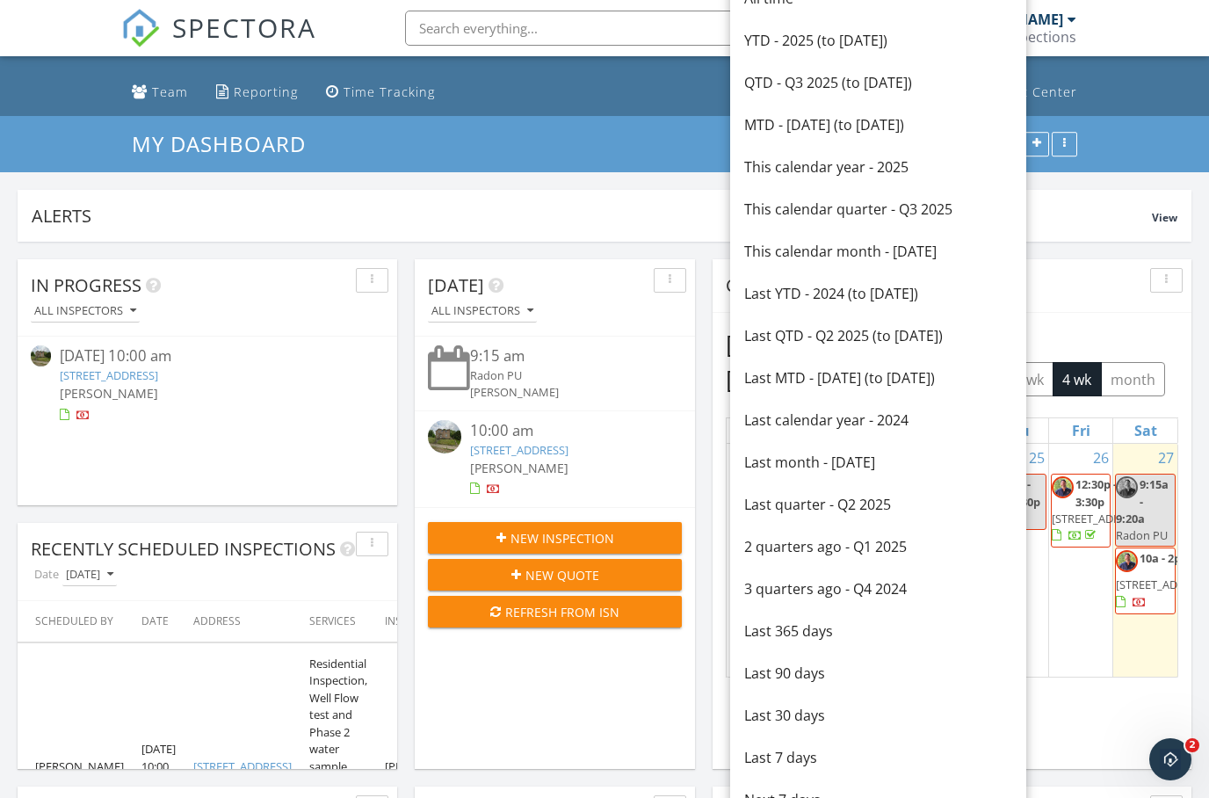
scroll to position [0, 0]
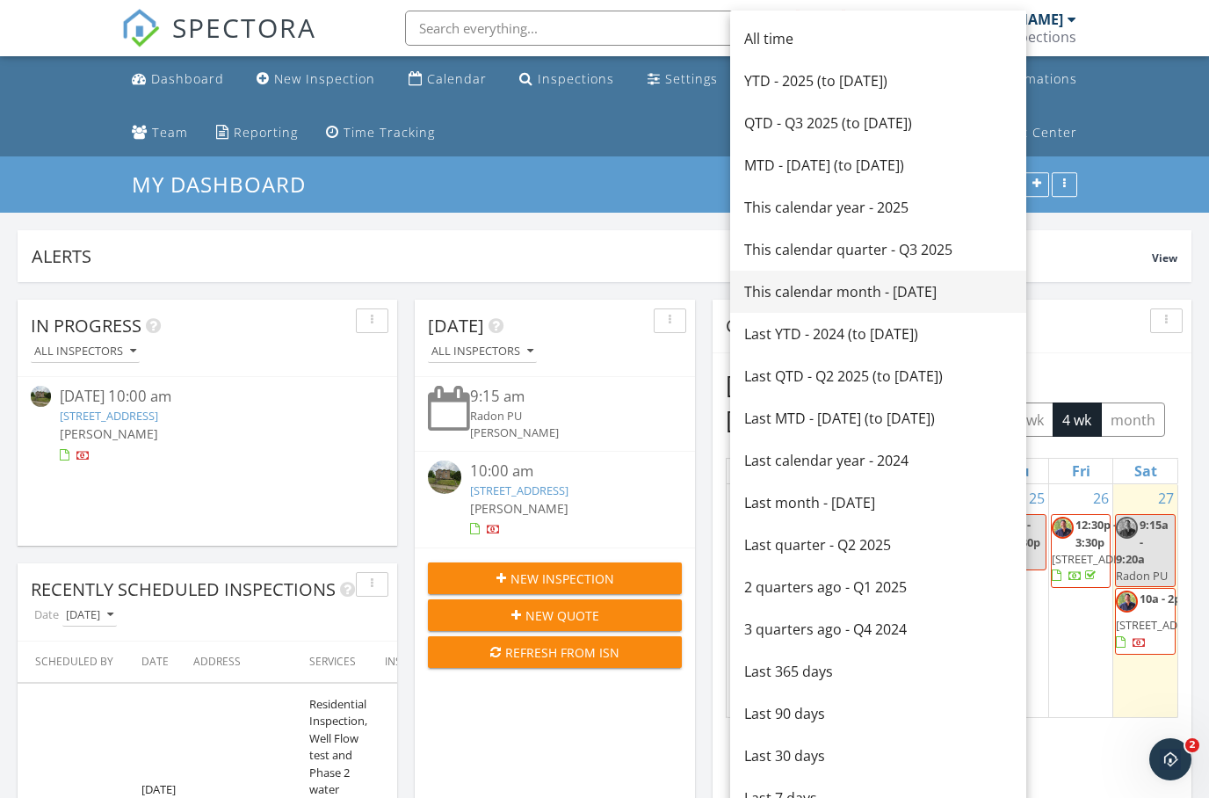
click at [854, 290] on div "This calendar month - [DATE]" at bounding box center [878, 291] width 268 height 21
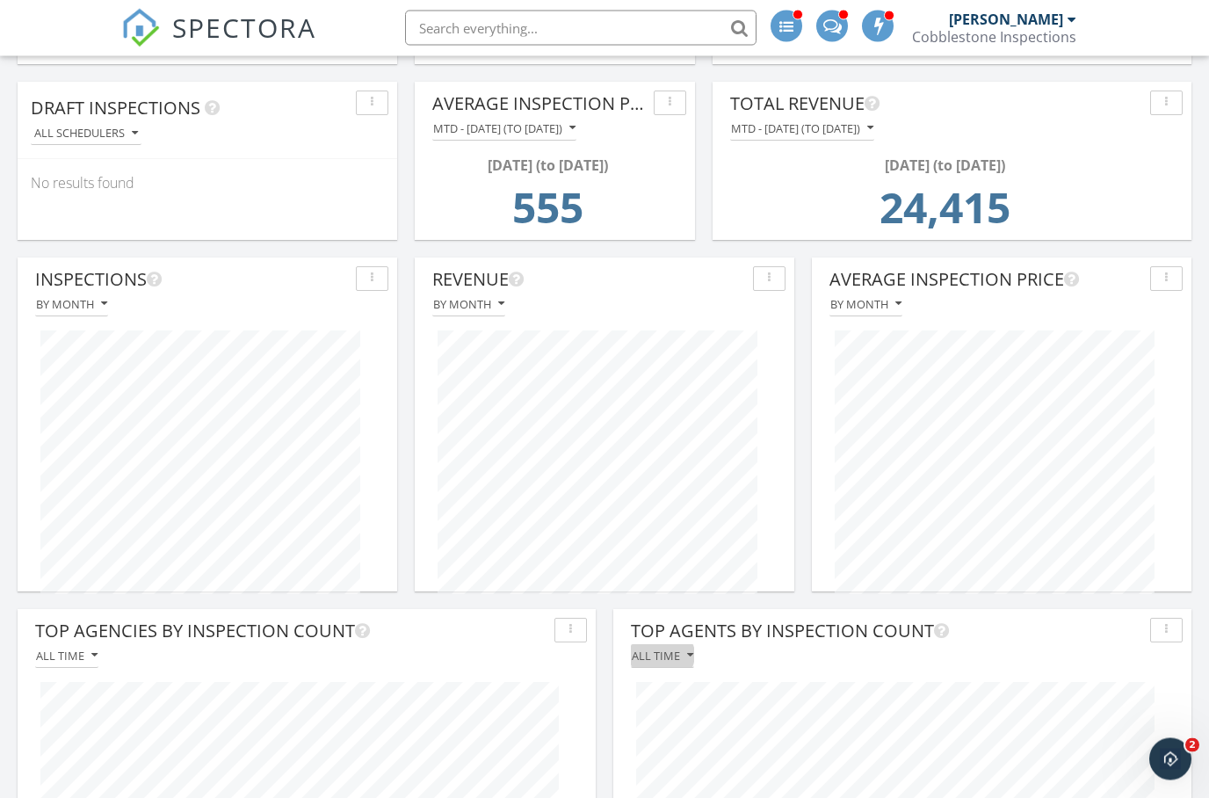
scroll to position [921, 0]
click at [681, 648] on button "All time" at bounding box center [662, 656] width 63 height 24
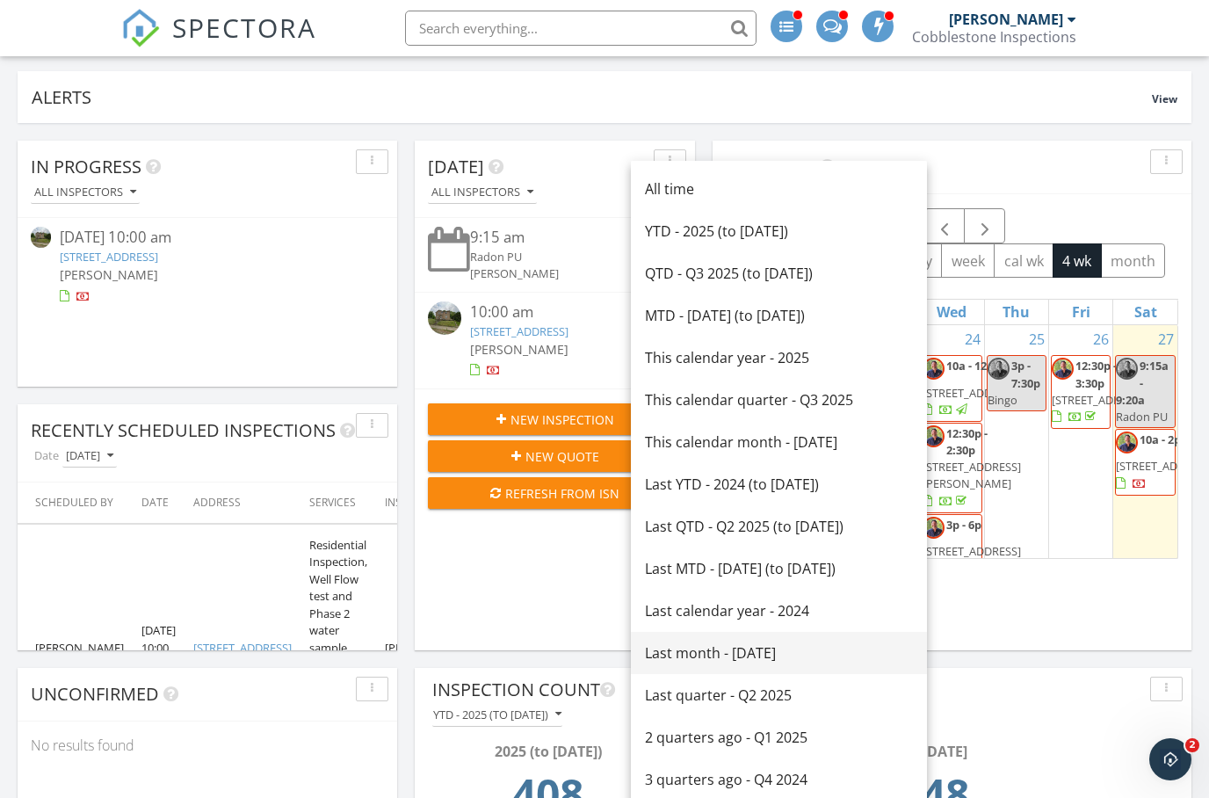
scroll to position [158, 0]
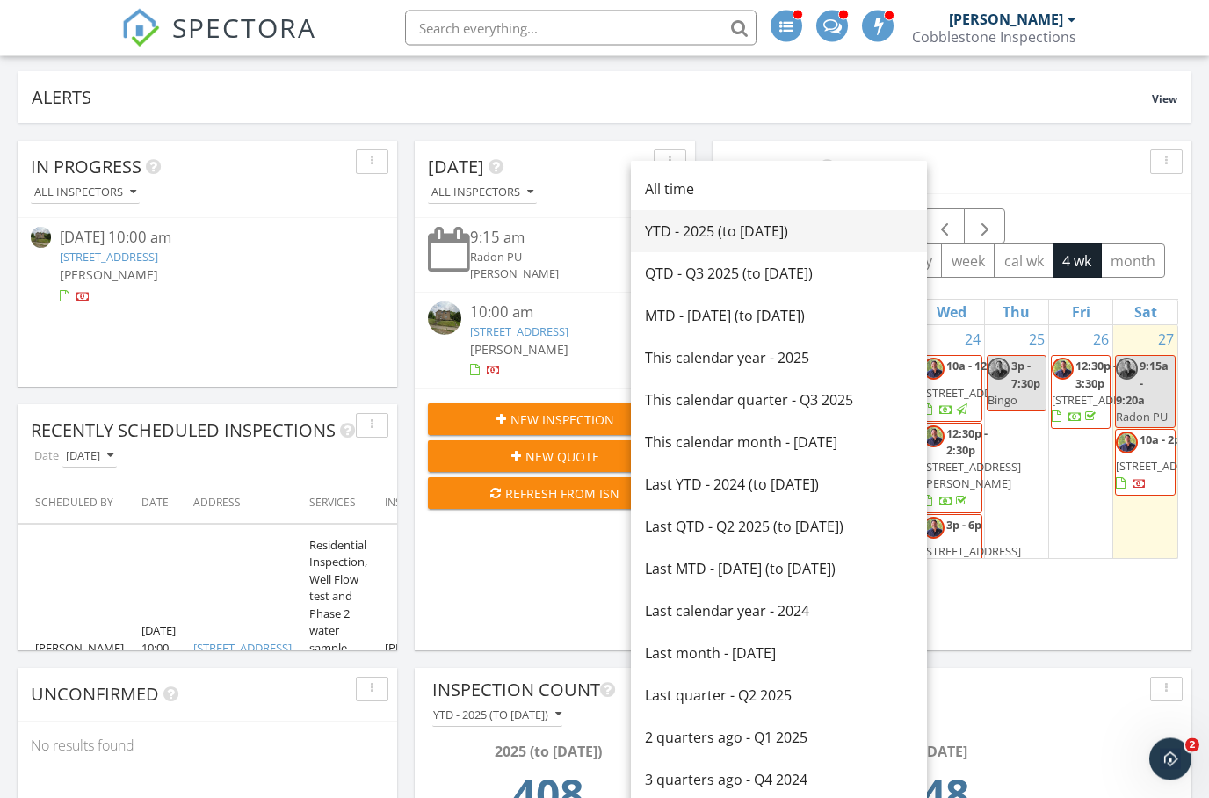
click at [724, 241] on link "YTD - 2025 (to [DATE])" at bounding box center [779, 232] width 296 height 42
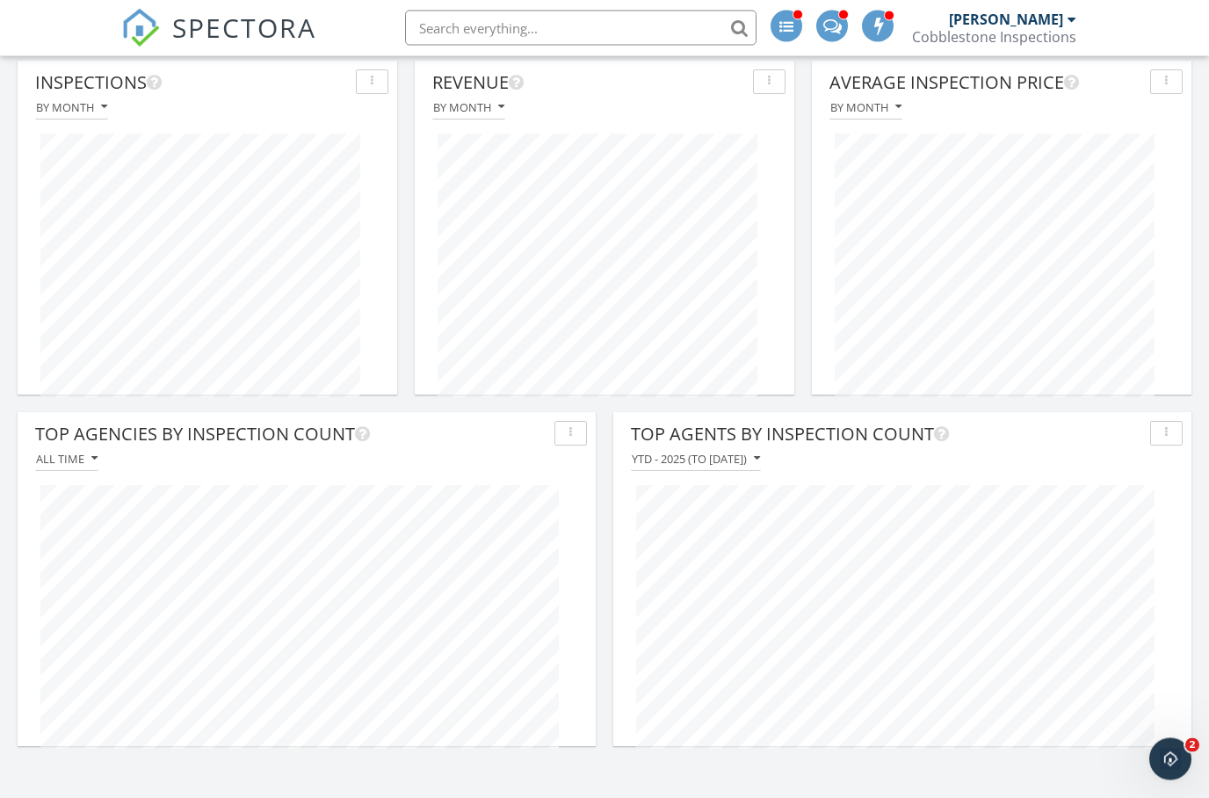
scroll to position [1118, 0]
click at [74, 461] on div "All time" at bounding box center [67, 459] width 62 height 12
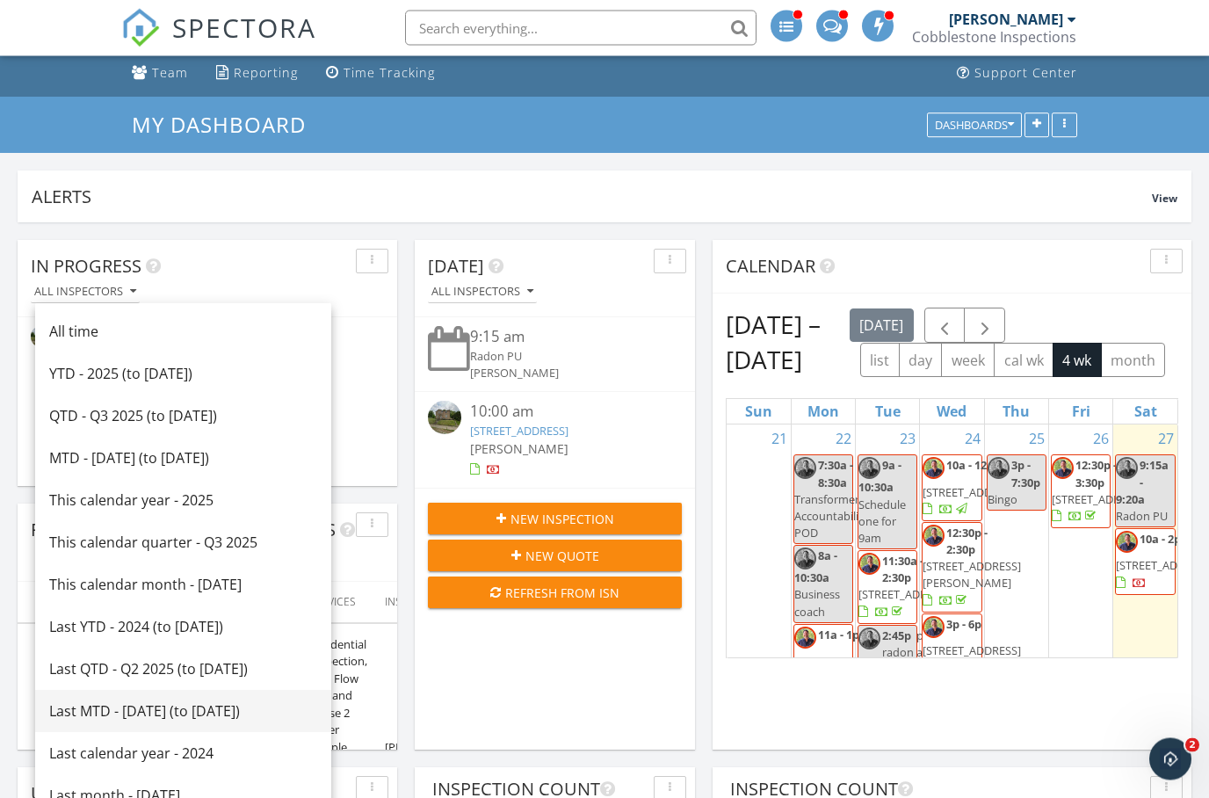
scroll to position [0, 0]
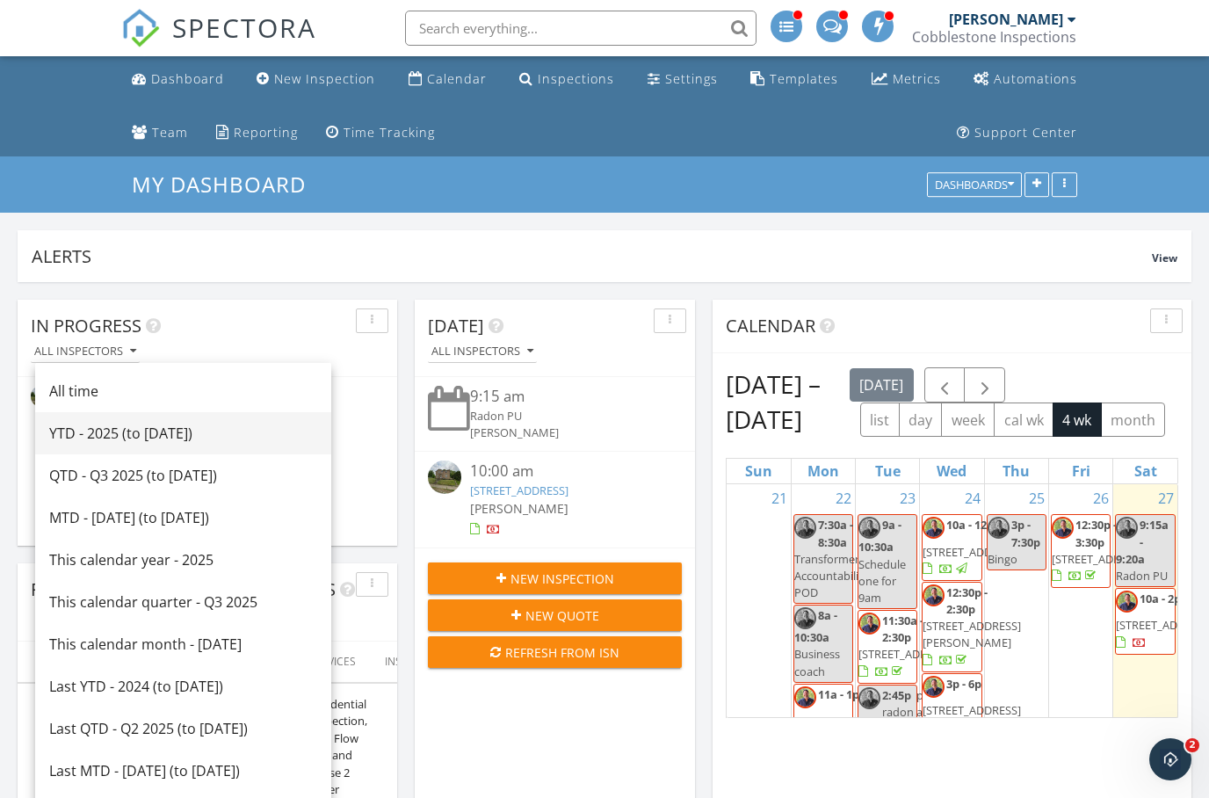
click at [87, 443] on div "YTD - 2025 (to [DATE])" at bounding box center [183, 433] width 268 height 21
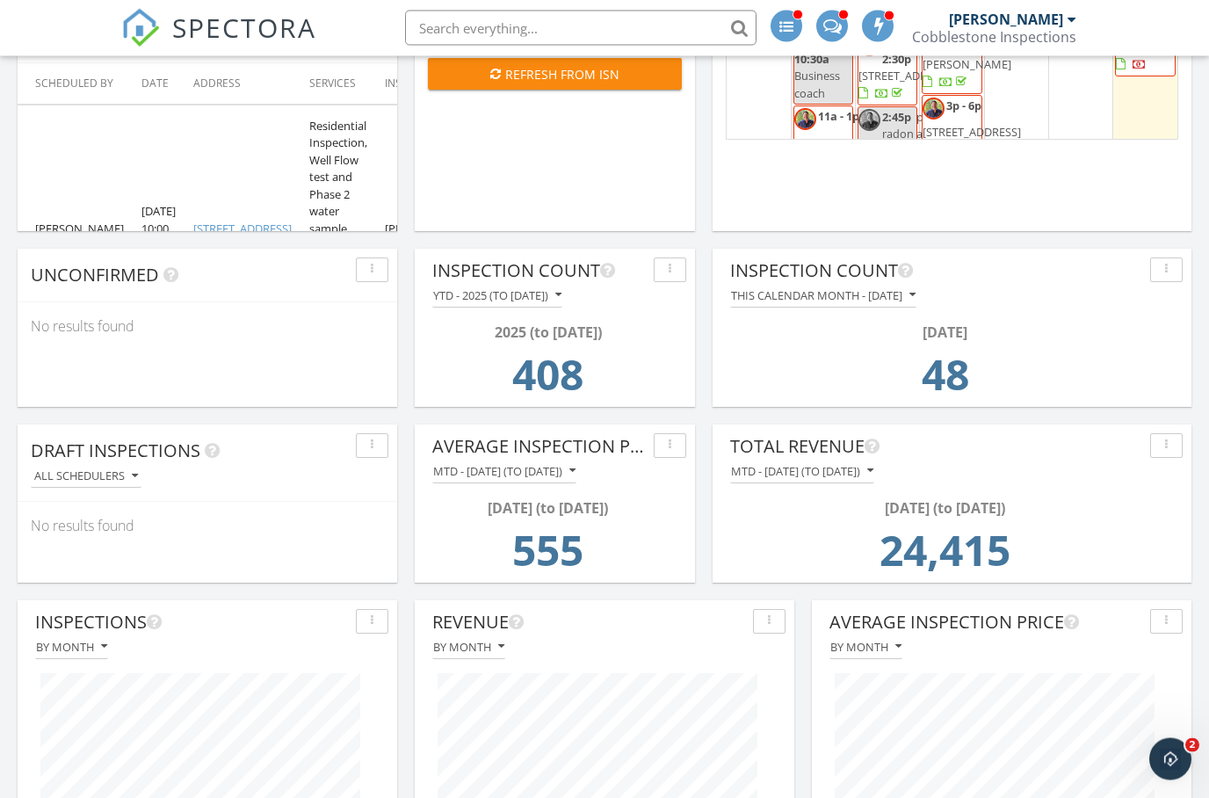
scroll to position [578, 0]
click at [873, 477] on div "MTD - [DATE] (to [DATE])" at bounding box center [802, 471] width 142 height 12
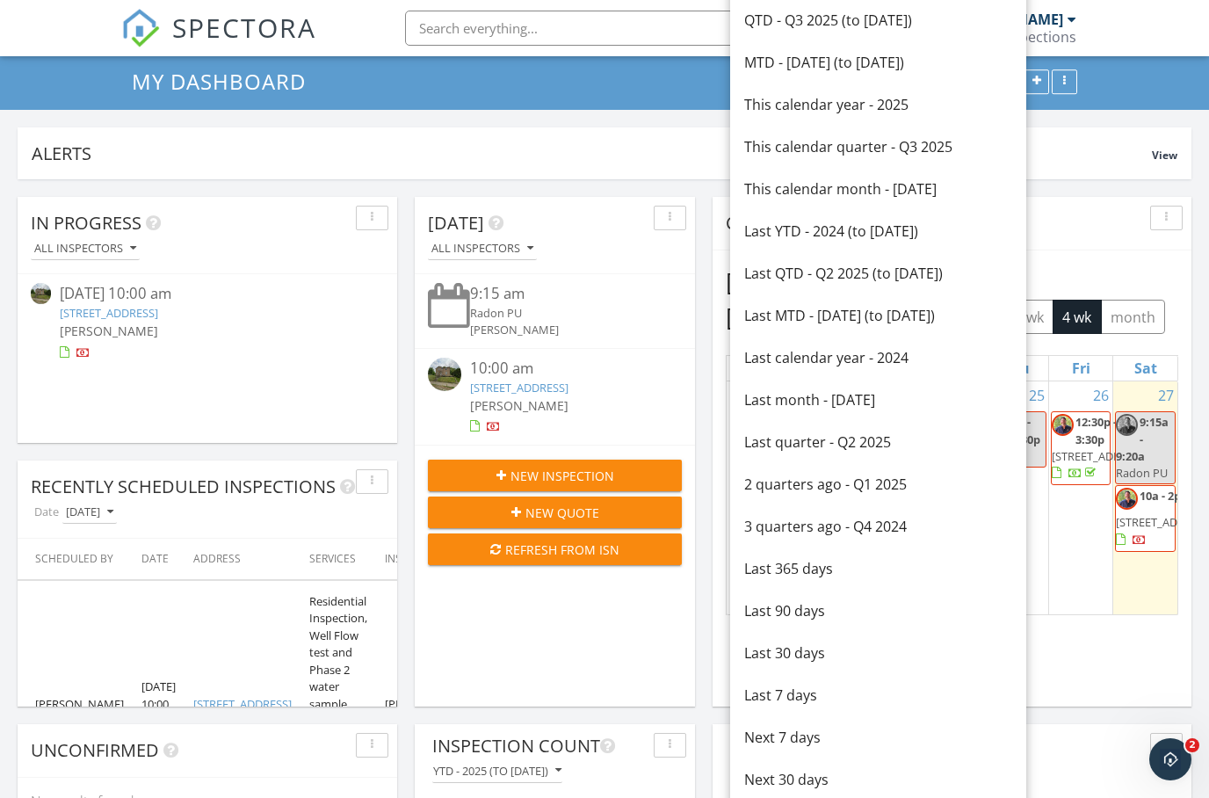
scroll to position [0, 0]
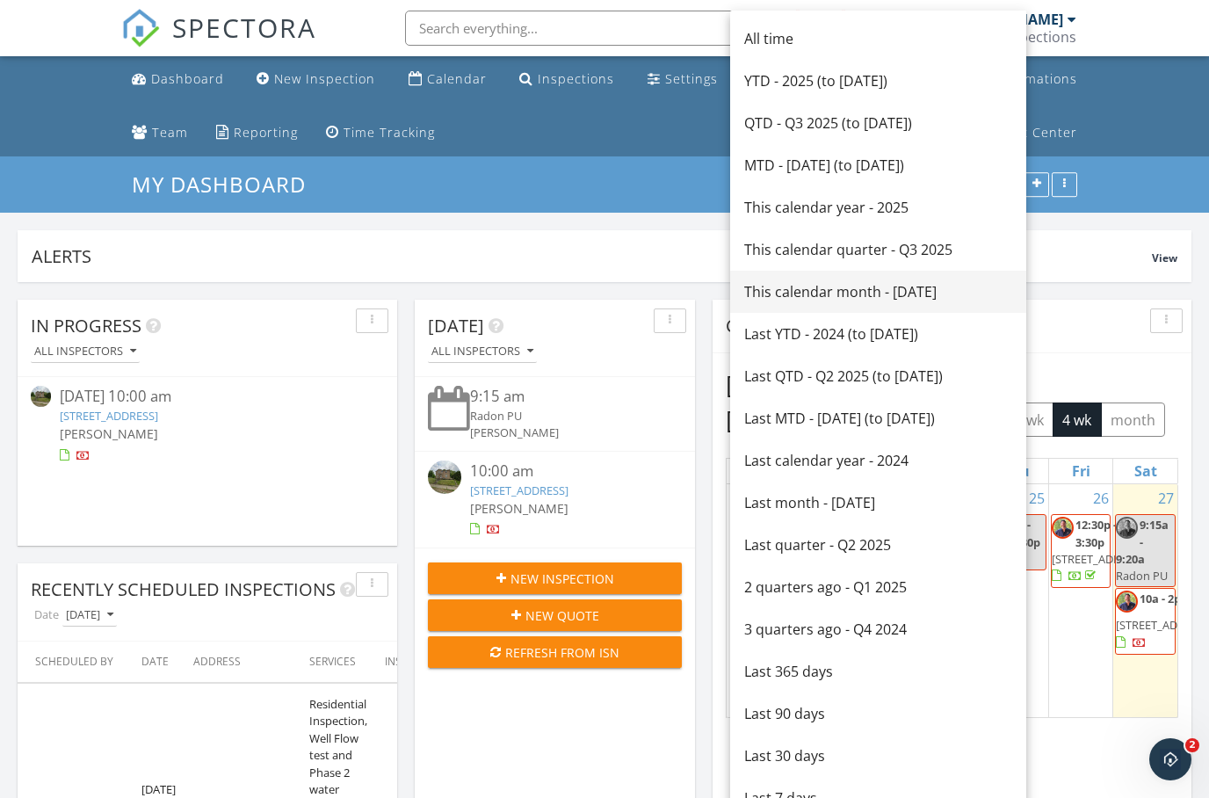
click at [962, 286] on div "This calendar month - [DATE]" at bounding box center [878, 291] width 268 height 21
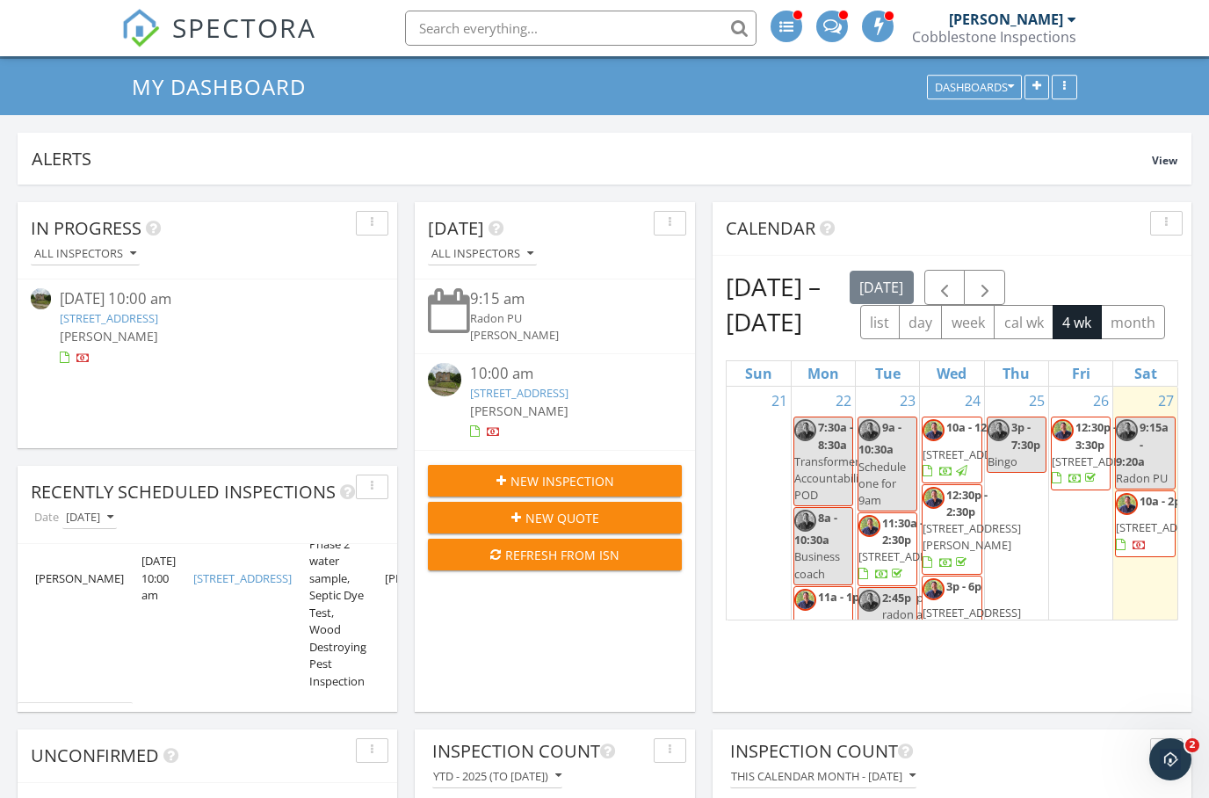
scroll to position [141, 4]
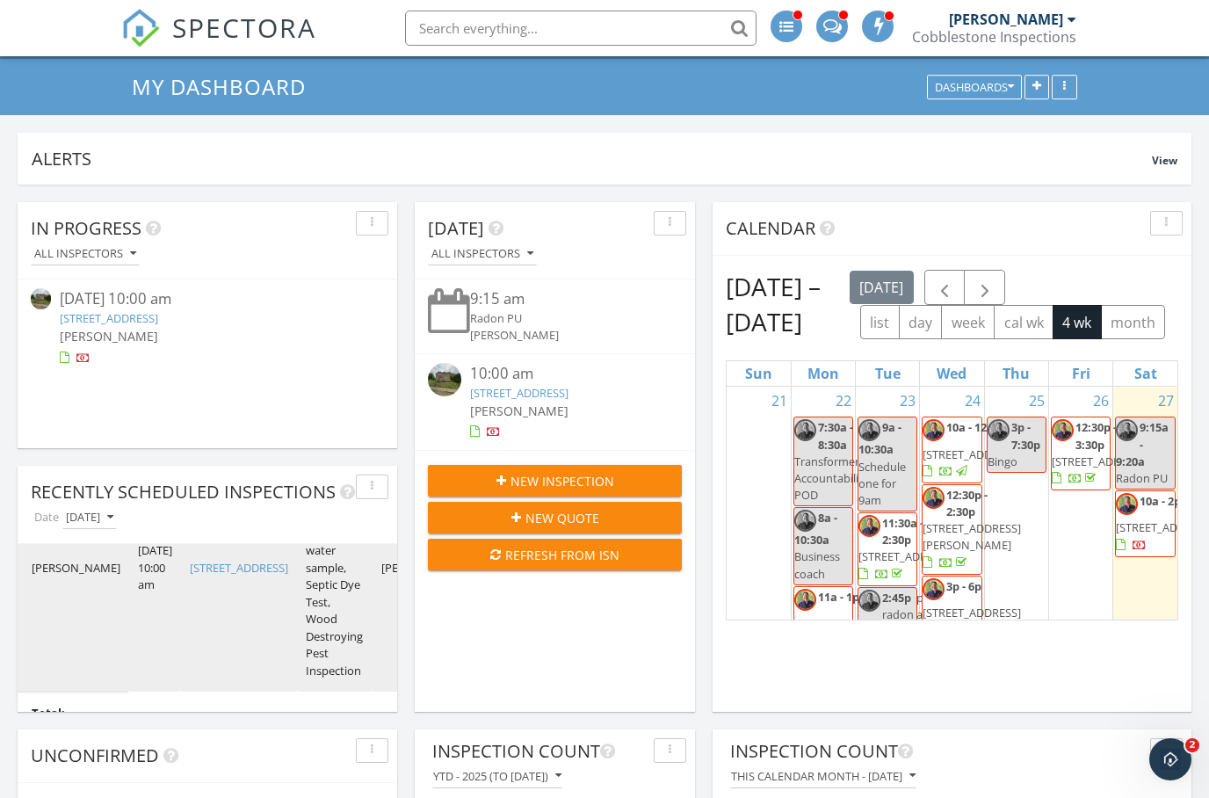
click at [208, 576] on link "[STREET_ADDRESS]" at bounding box center [239, 568] width 98 height 16
click at [198, 576] on link "[STREET_ADDRESS]" at bounding box center [239, 568] width 98 height 16
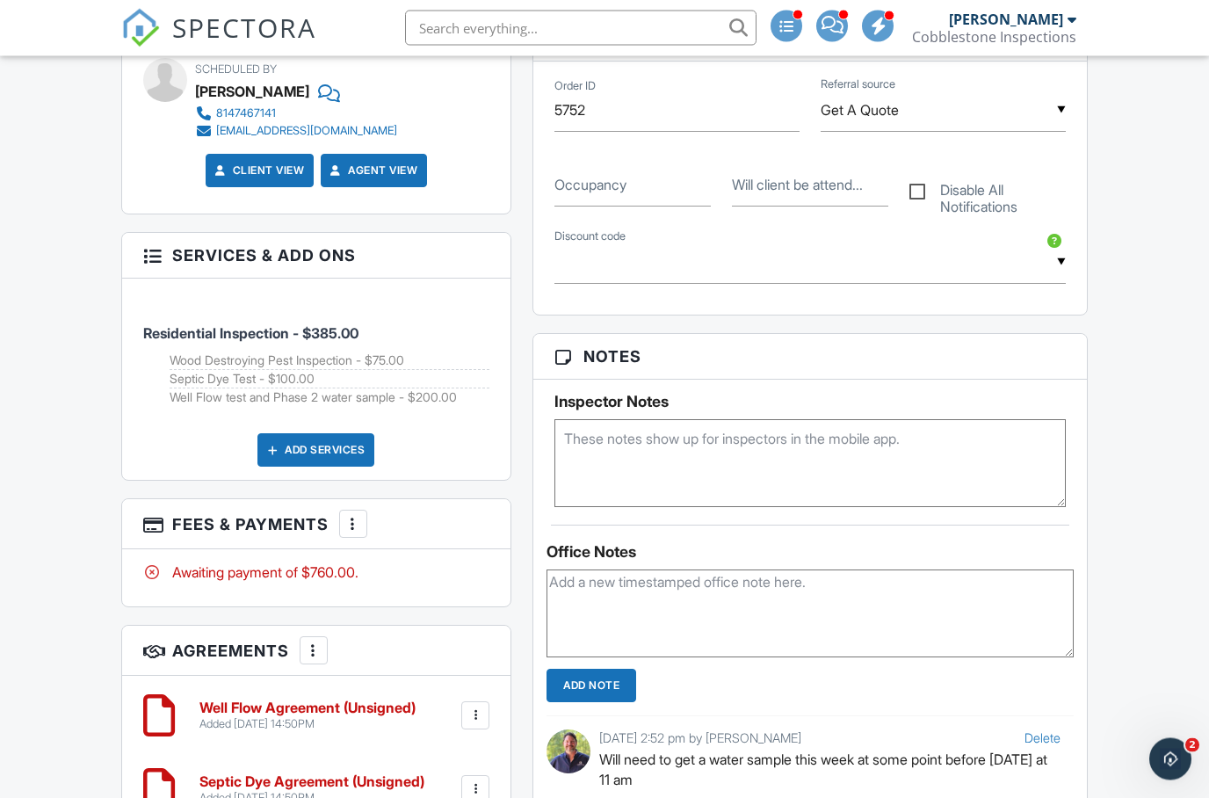
scroll to position [1247, 0]
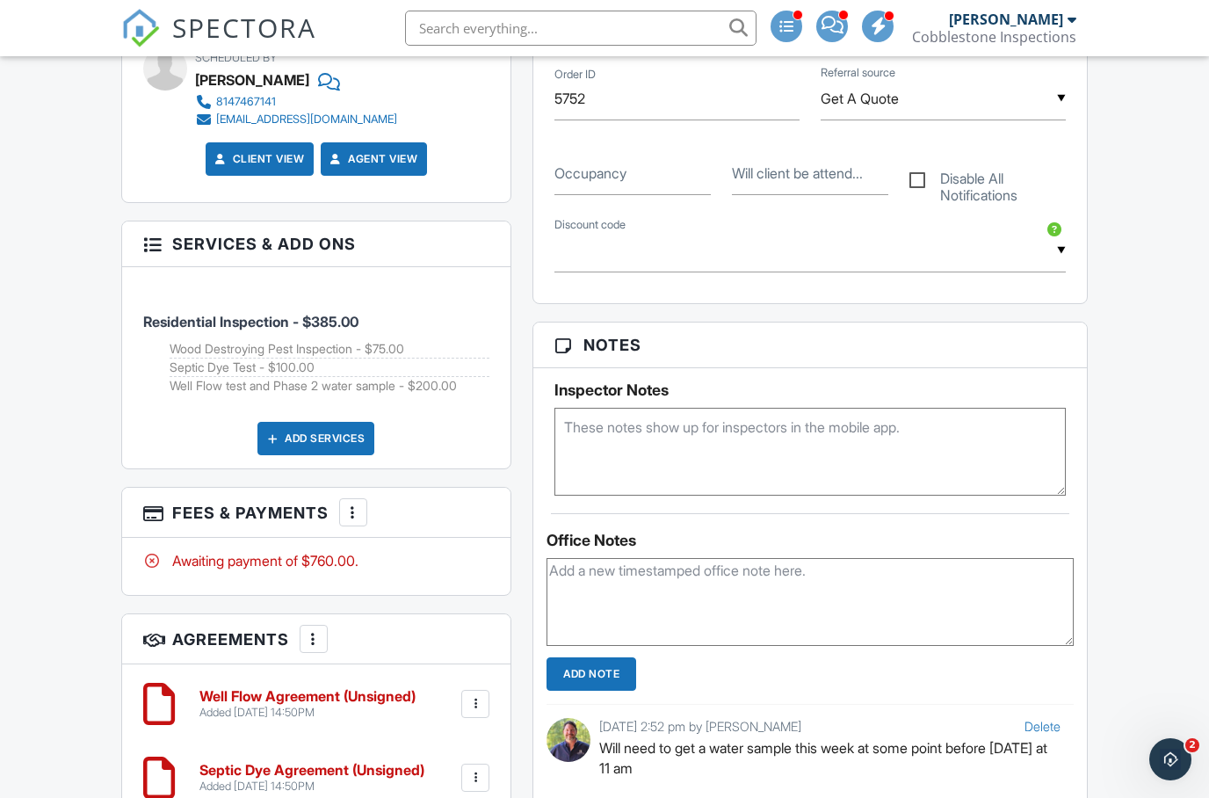
click at [890, 437] on textarea at bounding box center [809, 452] width 511 height 88
click at [876, 451] on textarea "1983 Back side door off of the driveway" at bounding box center [809, 452] width 511 height 88
type textarea "1983 Back side door off of the driveway one key for the garage and one for the …"
click at [26, 216] on div "Dashboard New Inspection Calendar Inspections Settings Templates Metrics Automa…" at bounding box center [604, 561] width 1209 height 3505
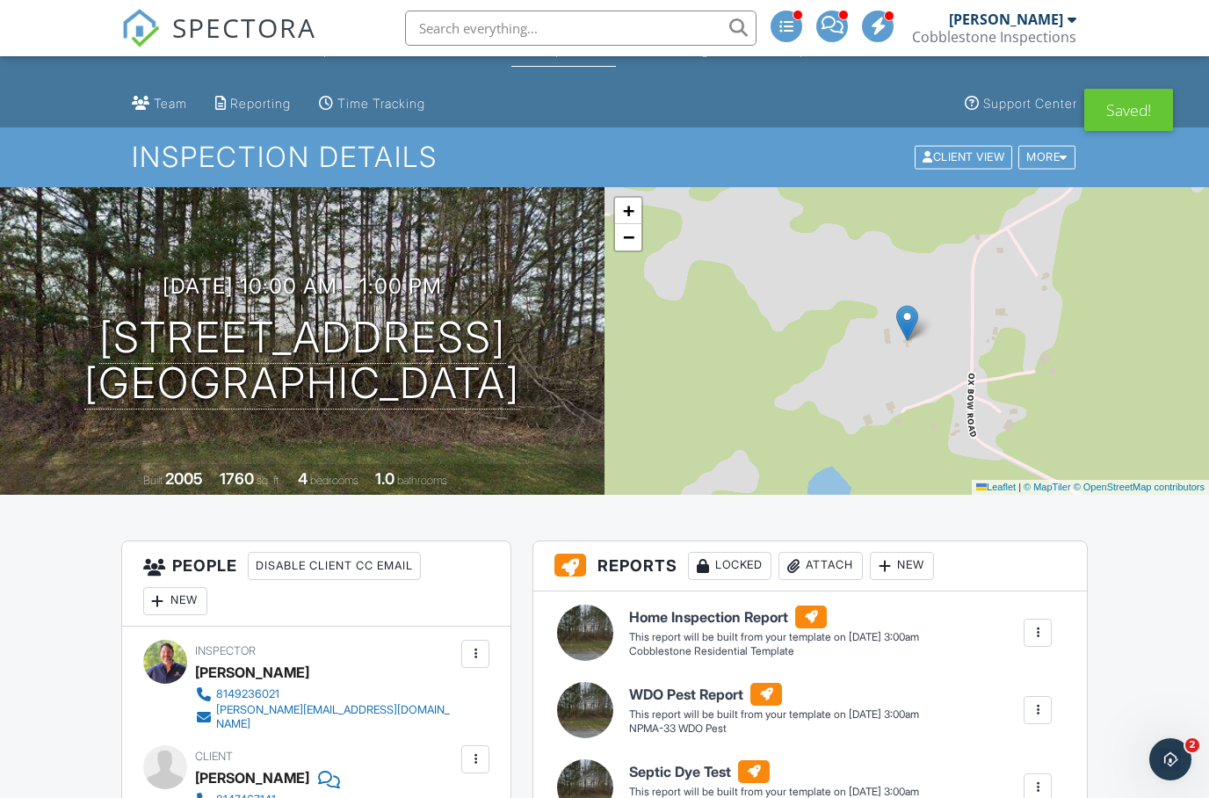
scroll to position [0, 0]
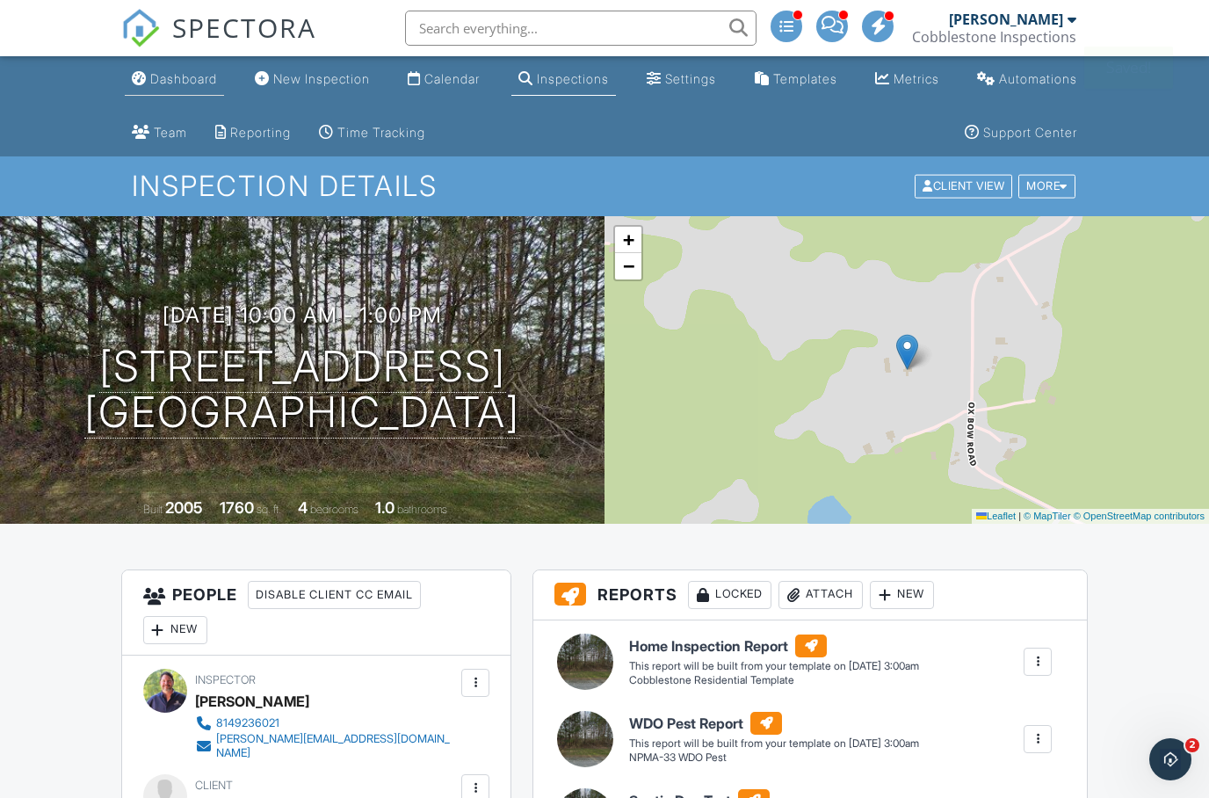
click at [168, 76] on div "Dashboard" at bounding box center [183, 78] width 67 height 15
